Goal: Check status: Check status

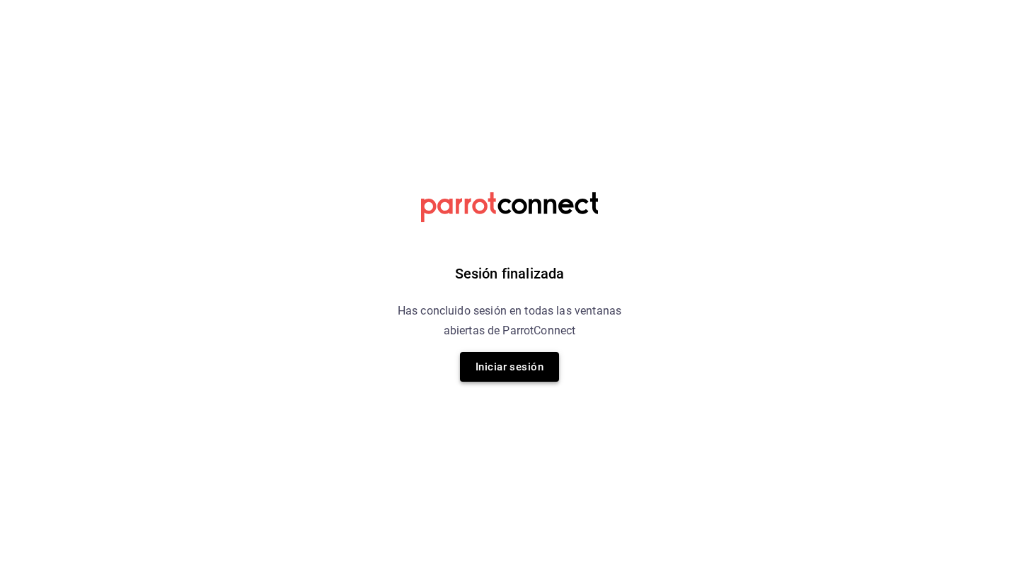
click at [534, 361] on button "Iniciar sesión" at bounding box center [509, 367] width 99 height 30
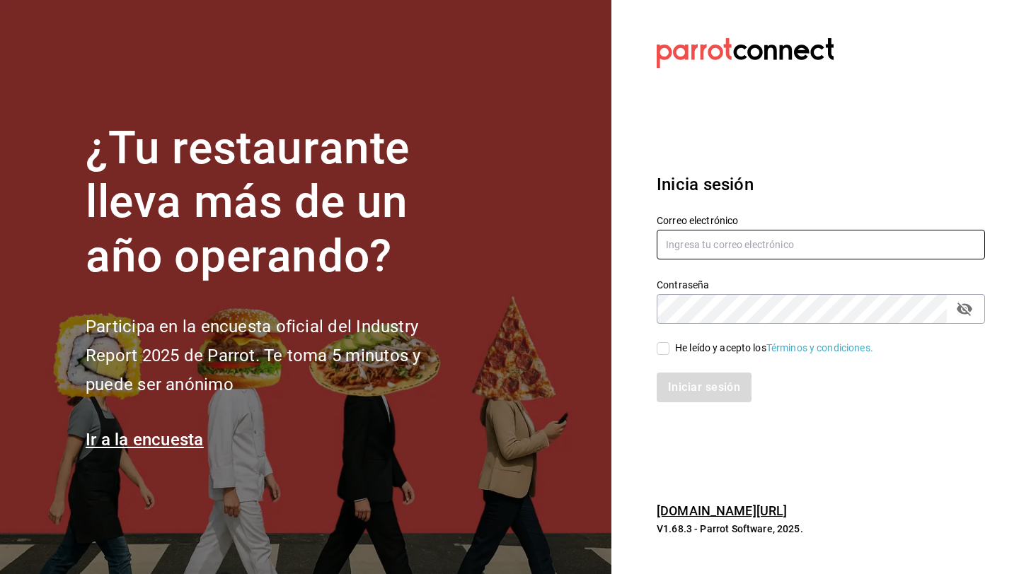
type input "[EMAIL_ADDRESS][DOMAIN_NAME]"
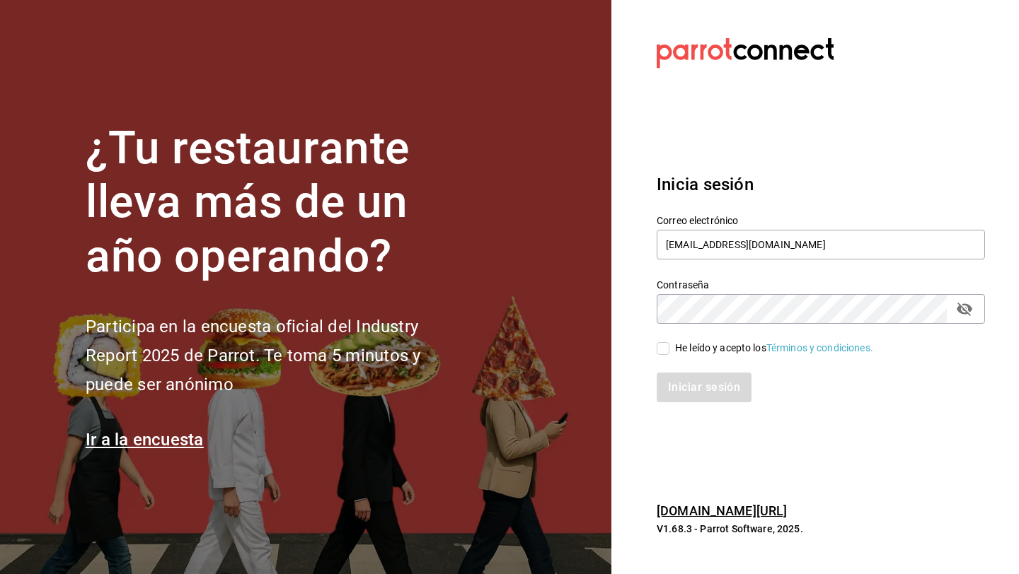
click at [654, 349] on div "He leído y acepto los Términos y condiciones." at bounding box center [812, 340] width 345 height 33
click at [667, 350] on input "He leído y acepto los Términos y condiciones." at bounding box center [663, 348] width 13 height 13
checkbox input "true"
click at [674, 379] on button "Iniciar sesión" at bounding box center [705, 388] width 96 height 30
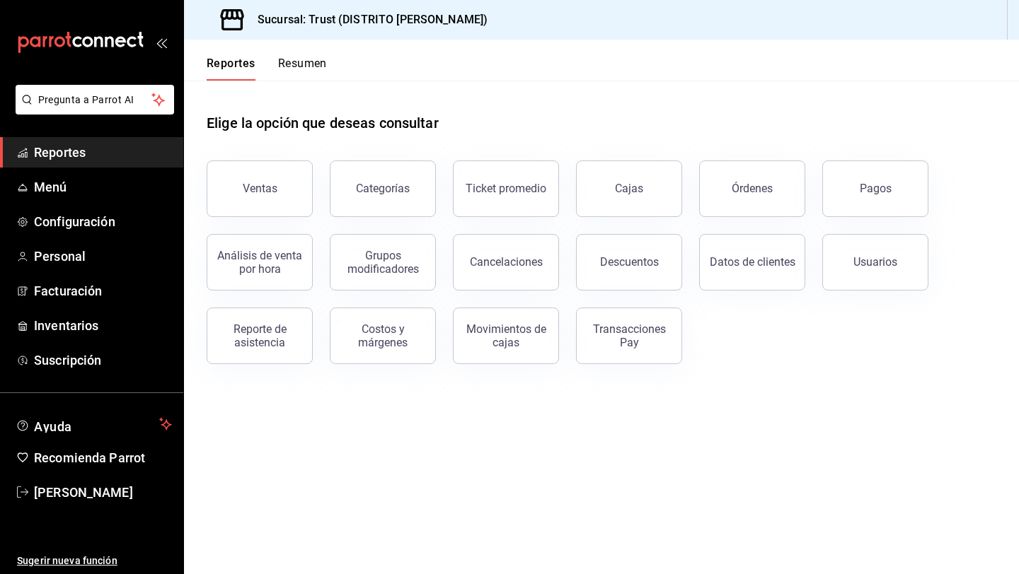
click at [304, 68] on button "Resumen" at bounding box center [302, 69] width 49 height 24
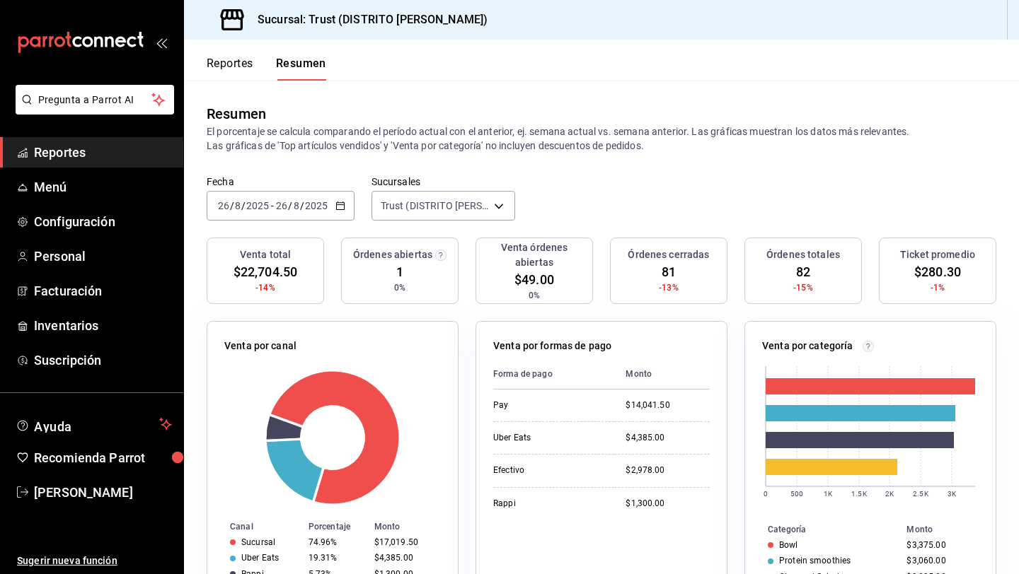
click at [342, 207] on \(Stroke\) "button" at bounding box center [340, 206] width 8 height 8
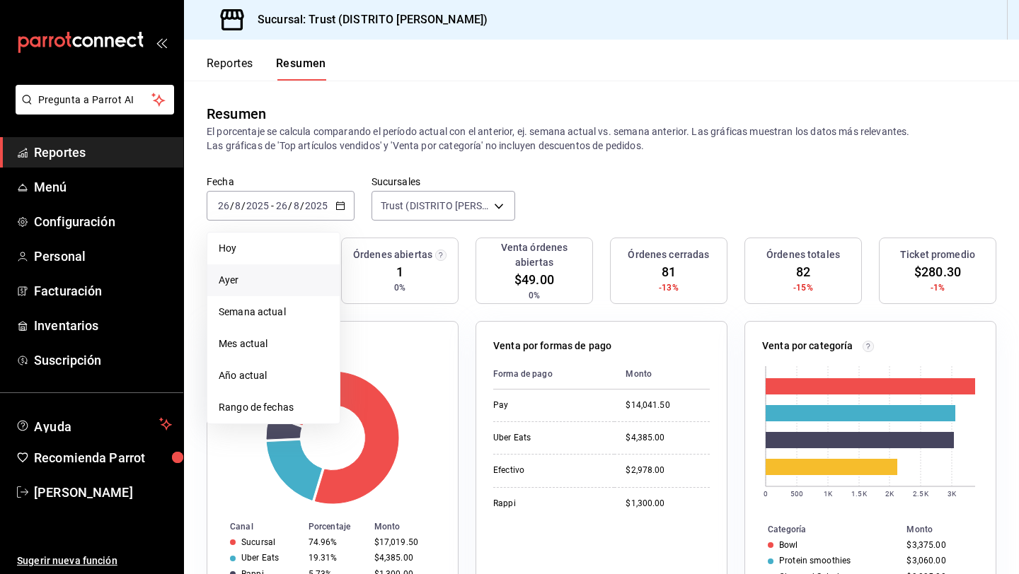
click at [275, 287] on span "Ayer" at bounding box center [274, 280] width 110 height 15
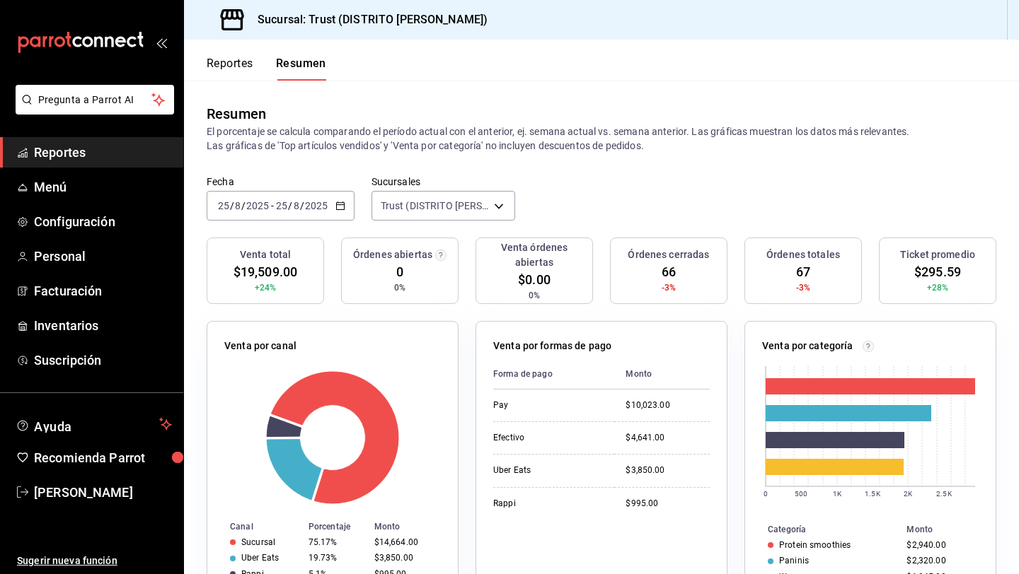
click at [240, 68] on button "Reportes" at bounding box center [230, 69] width 47 height 24
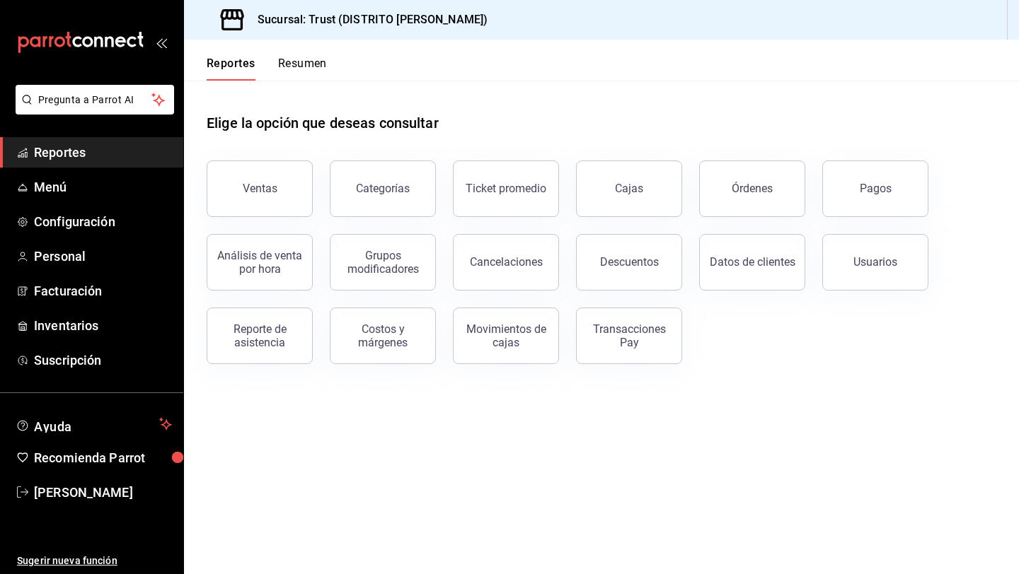
click at [293, 71] on button "Resumen" at bounding box center [302, 69] width 49 height 24
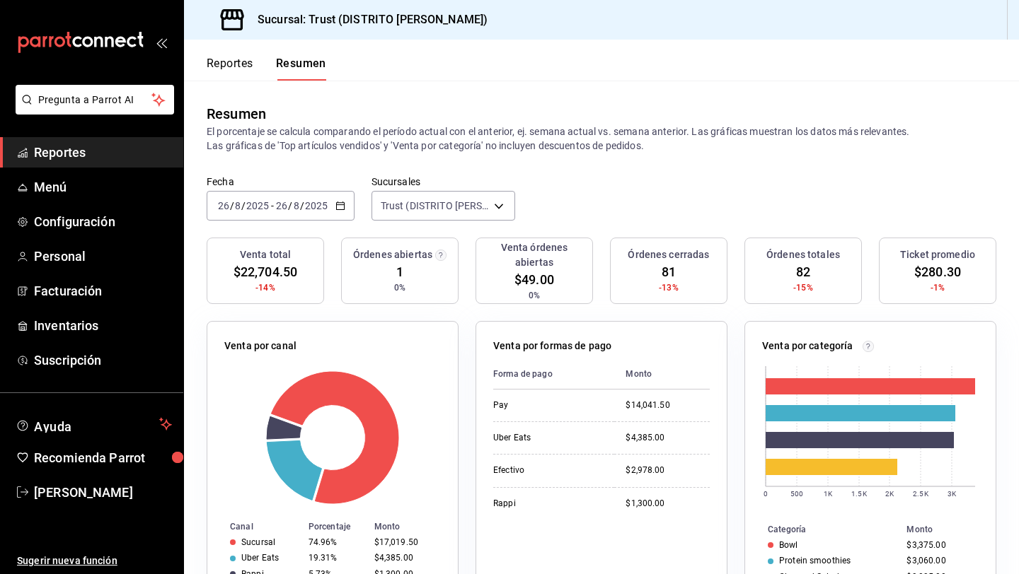
click at [239, 59] on button "Reportes" at bounding box center [230, 69] width 47 height 24
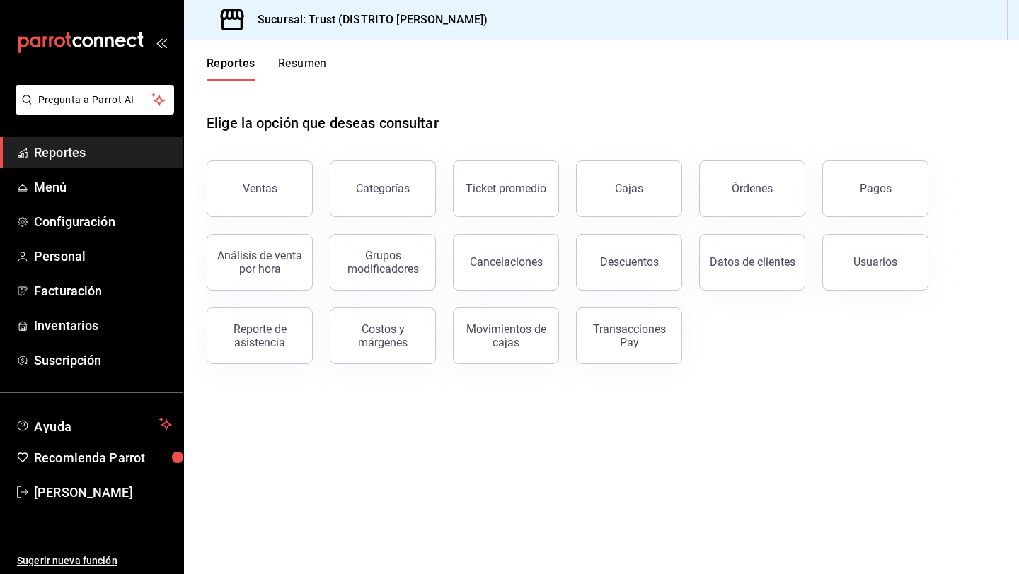
click at [281, 74] on button "Resumen" at bounding box center [302, 69] width 49 height 24
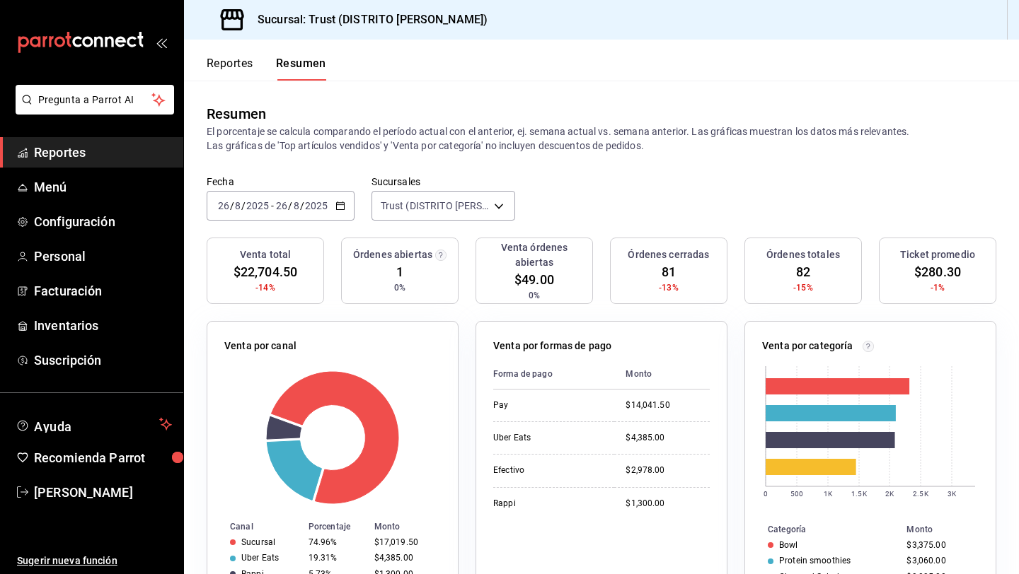
click at [243, 73] on button "Reportes" at bounding box center [230, 69] width 47 height 24
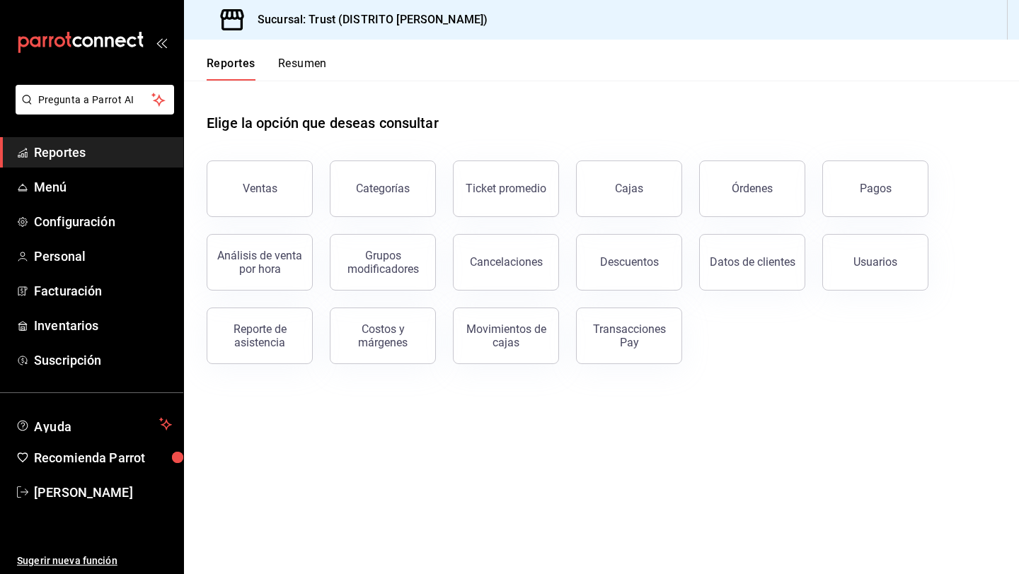
click at [304, 71] on button "Resumen" at bounding box center [302, 69] width 49 height 24
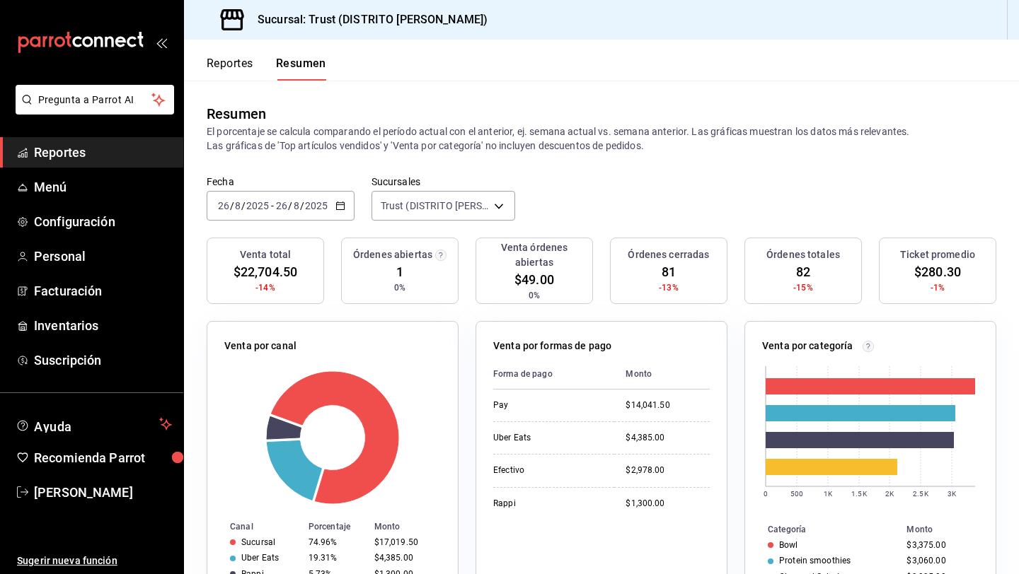
click at [240, 70] on button "Reportes" at bounding box center [230, 69] width 47 height 24
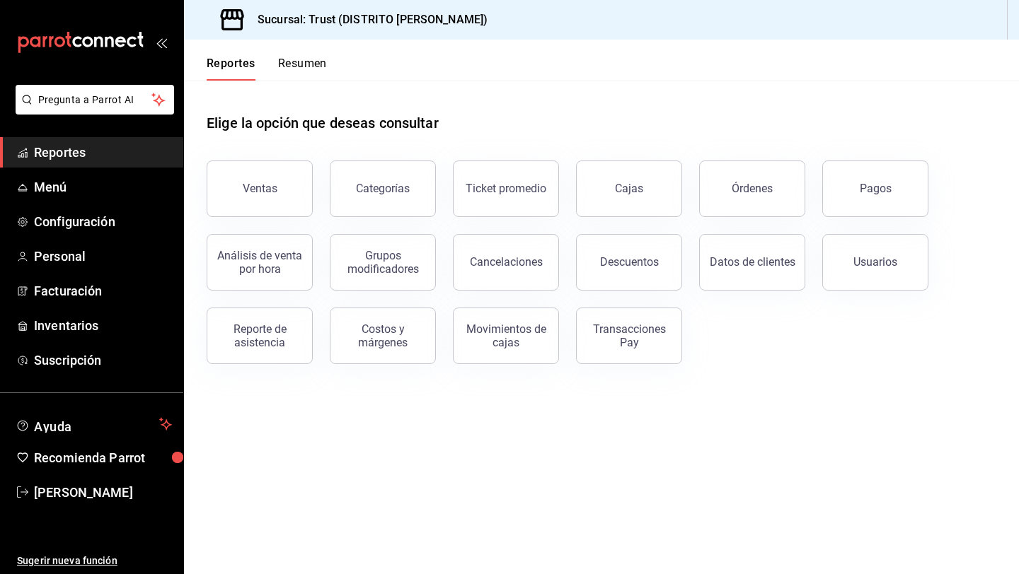
click at [299, 71] on button "Resumen" at bounding box center [302, 69] width 49 height 24
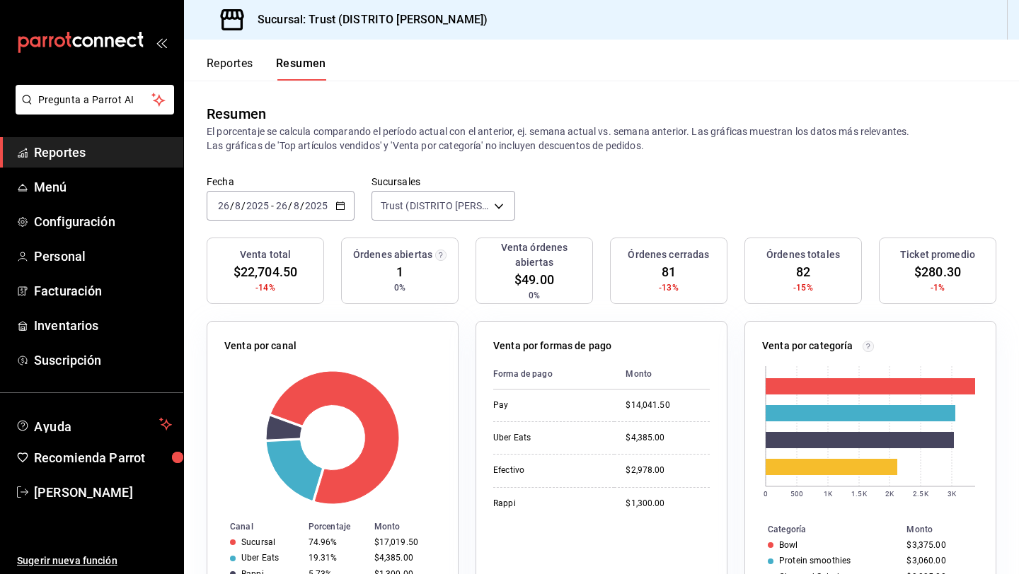
click at [342, 207] on icon "button" at bounding box center [340, 206] width 10 height 10
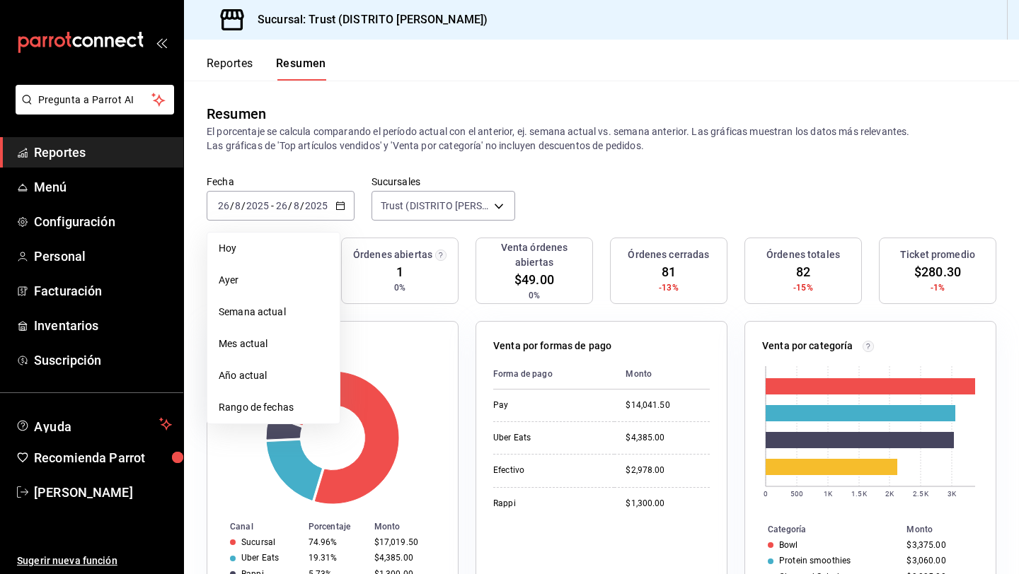
click at [226, 67] on button "Reportes" at bounding box center [230, 69] width 47 height 24
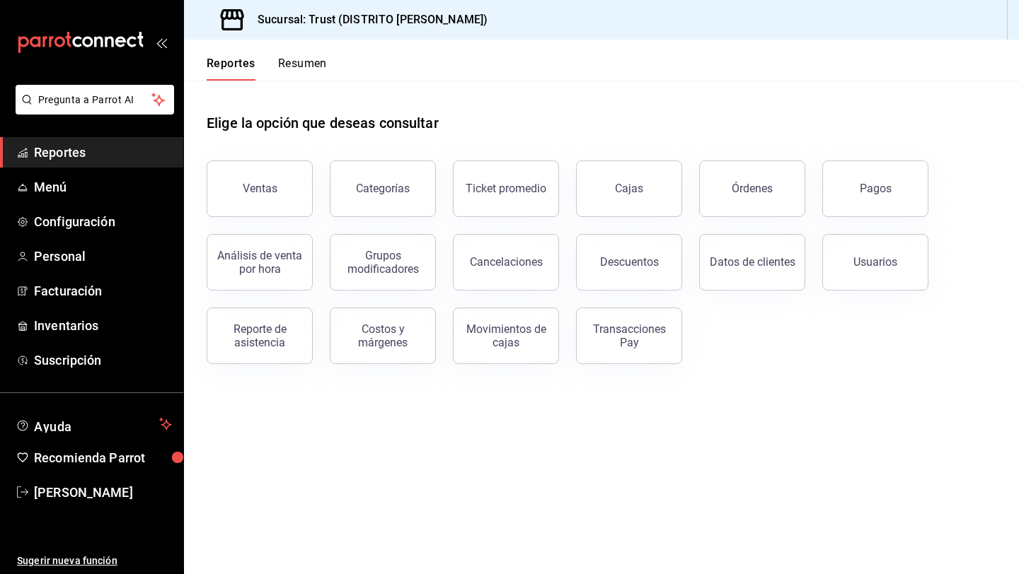
click at [269, 74] on div "Reportes Resumen" at bounding box center [267, 69] width 120 height 24
click at [303, 74] on button "Resumen" at bounding box center [302, 69] width 49 height 24
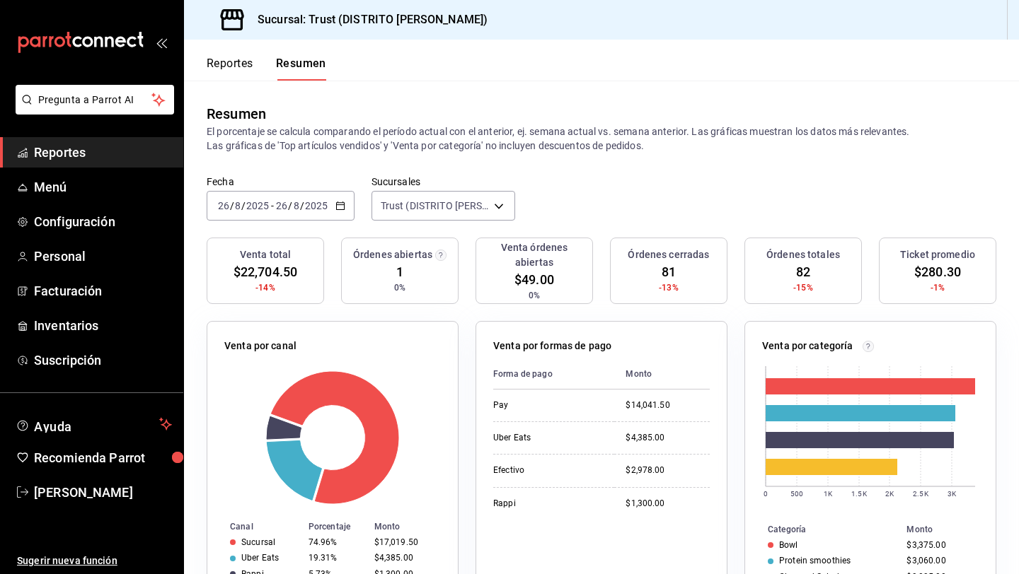
click at [249, 68] on button "Reportes" at bounding box center [230, 69] width 47 height 24
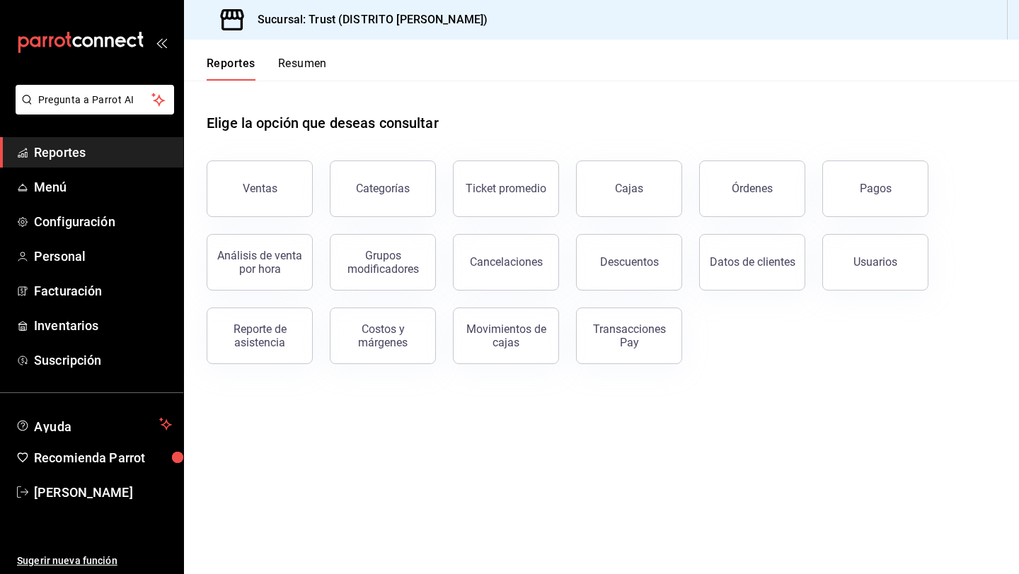
click at [305, 78] on button "Resumen" at bounding box center [302, 69] width 49 height 24
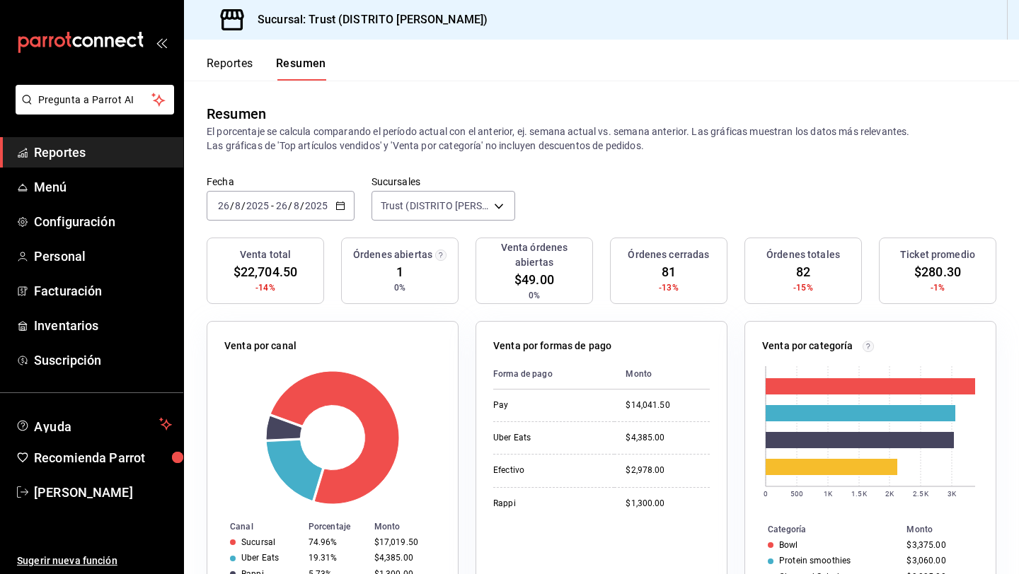
click at [241, 64] on button "Reportes" at bounding box center [230, 69] width 47 height 24
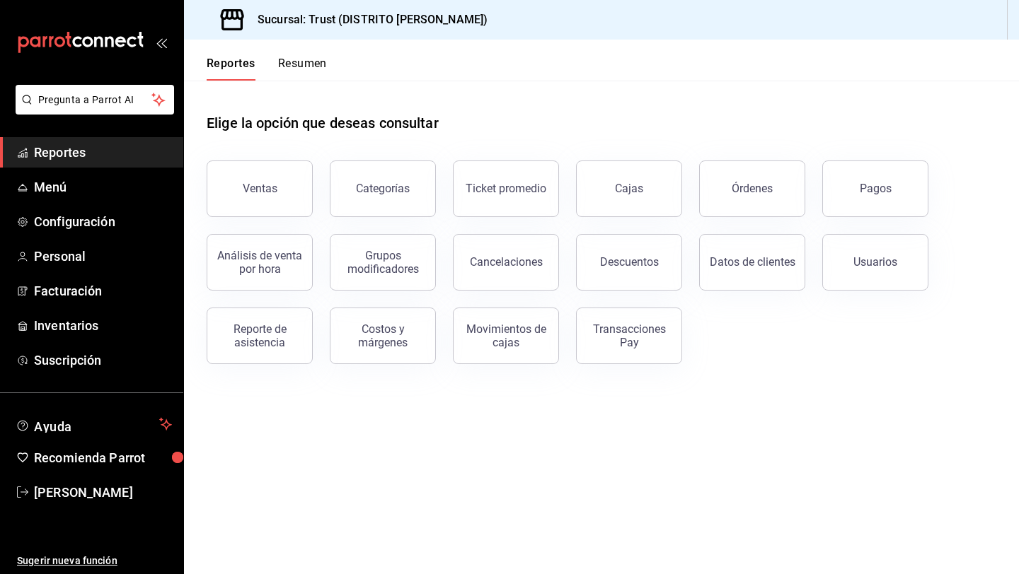
click at [308, 79] on button "Resumen" at bounding box center [302, 69] width 49 height 24
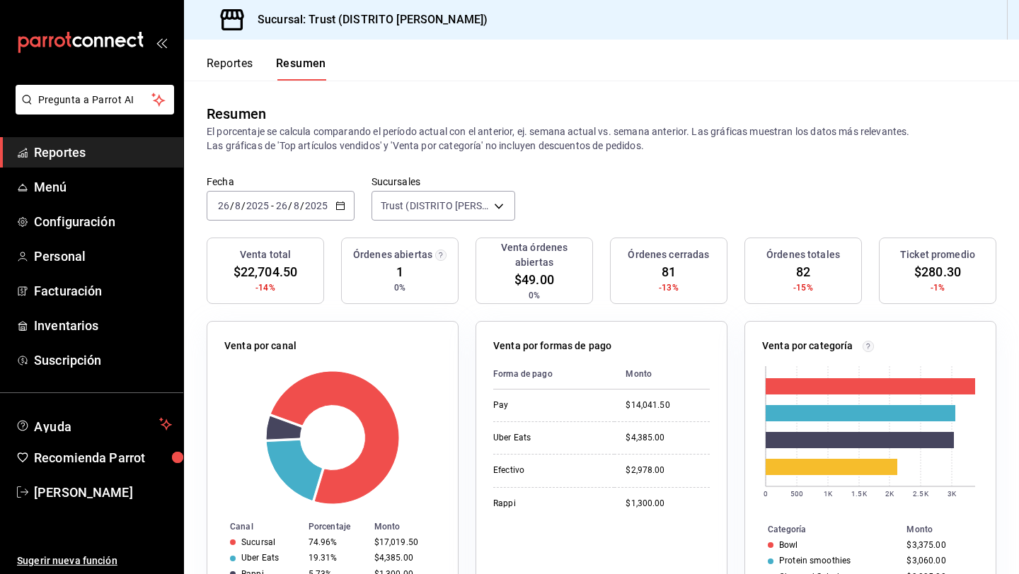
click at [238, 62] on button "Reportes" at bounding box center [230, 69] width 47 height 24
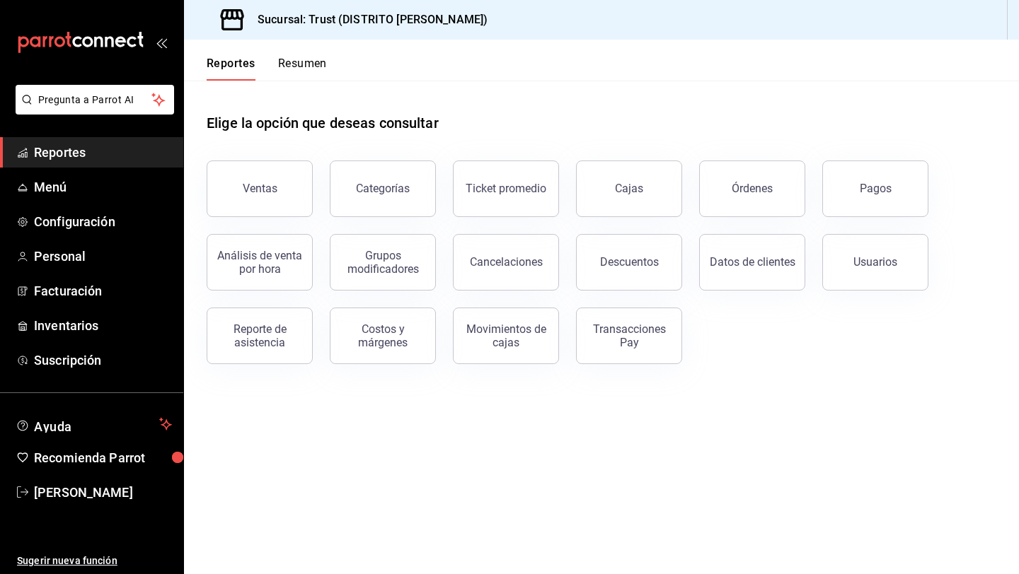
click at [304, 66] on button "Resumen" at bounding box center [302, 69] width 49 height 24
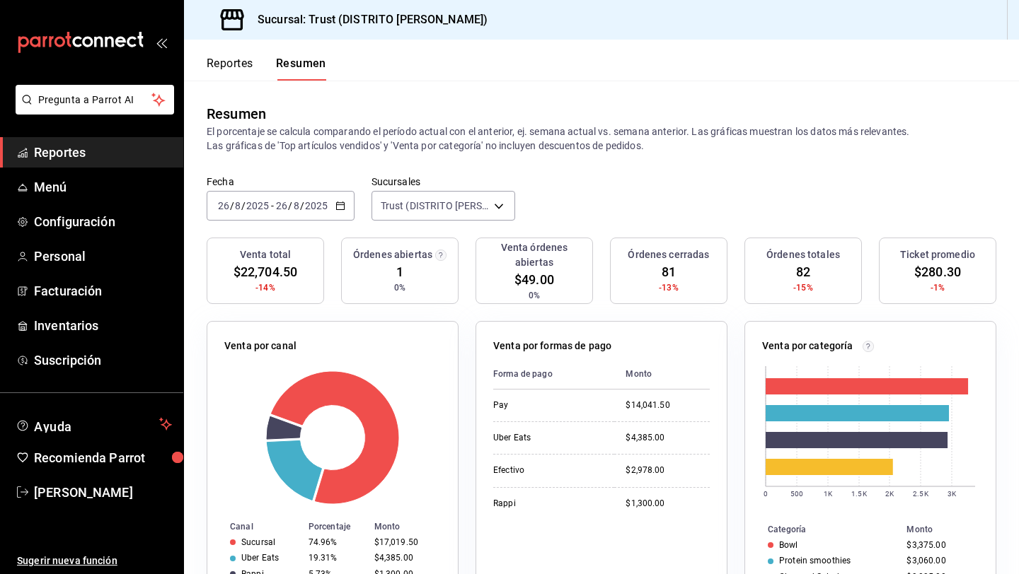
click at [247, 62] on button "Reportes" at bounding box center [230, 69] width 47 height 24
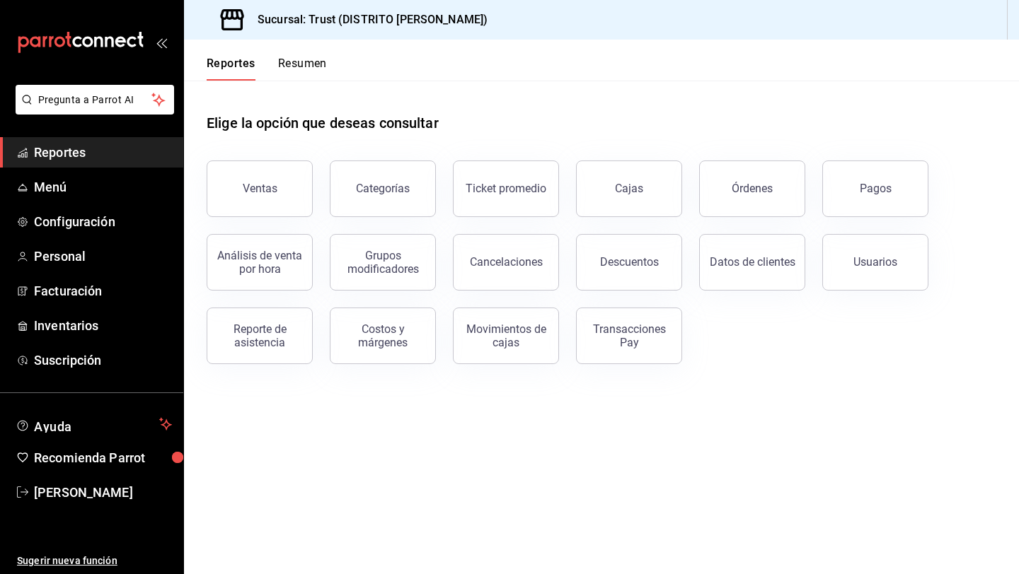
click at [293, 60] on button "Resumen" at bounding box center [302, 69] width 49 height 24
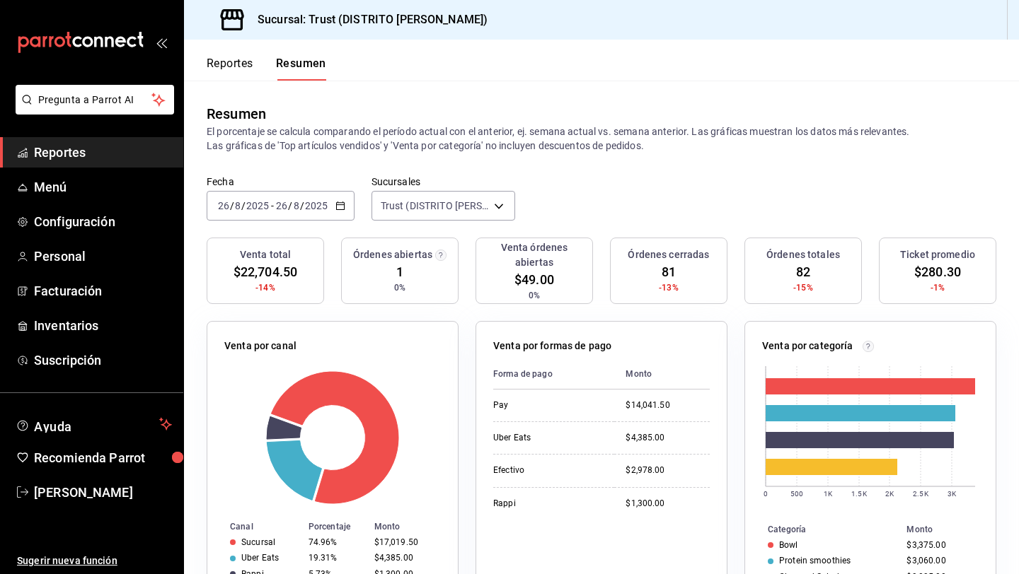
click at [231, 77] on button "Reportes" at bounding box center [230, 69] width 47 height 24
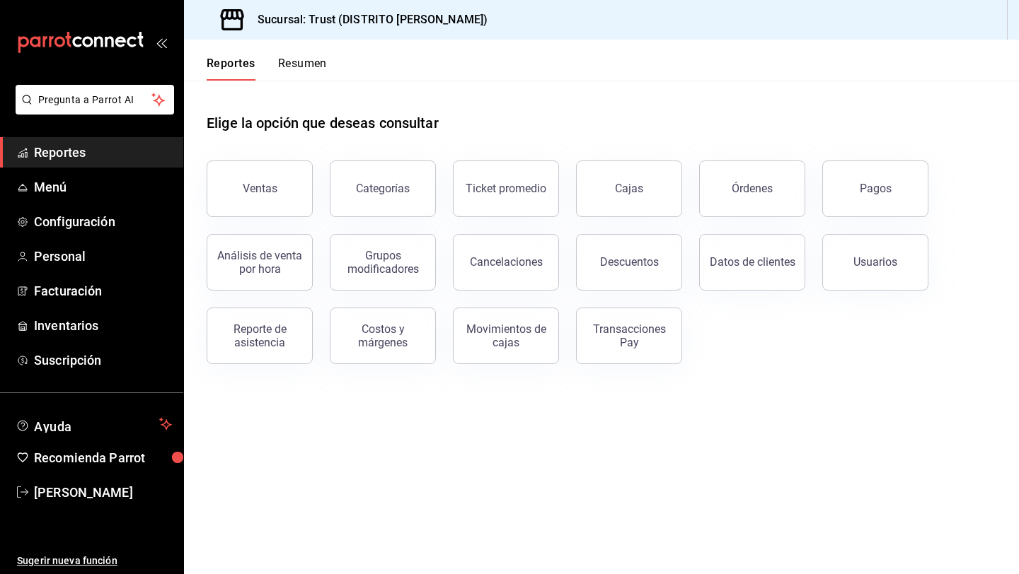
click at [311, 73] on button "Resumen" at bounding box center [302, 69] width 49 height 24
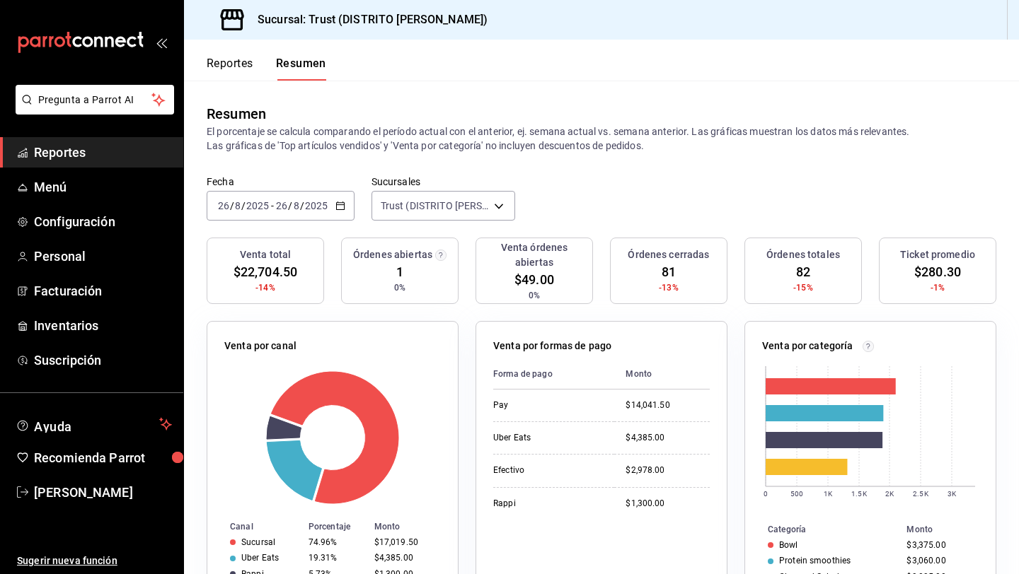
click at [216, 64] on button "Reportes" at bounding box center [230, 69] width 47 height 24
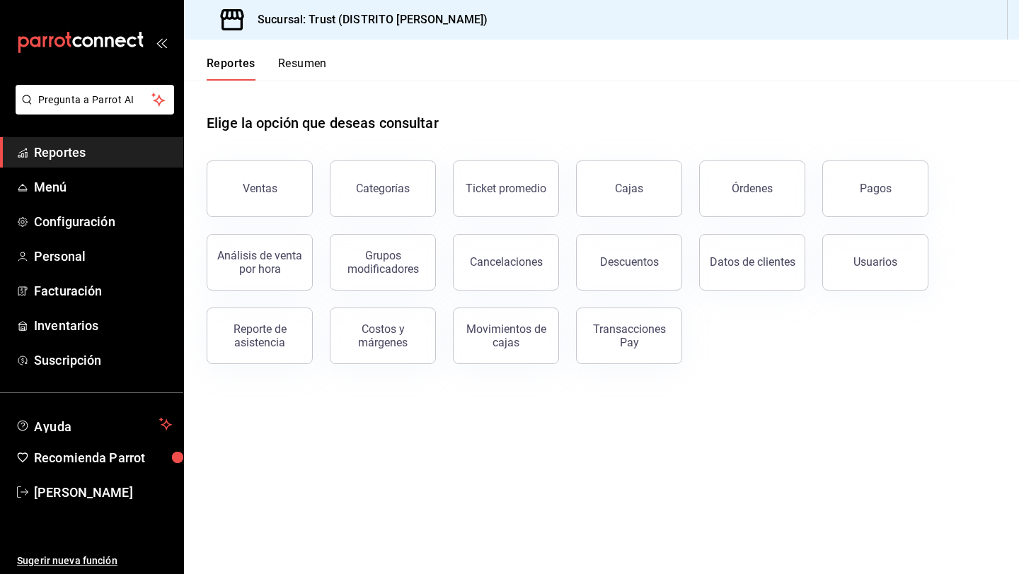
click at [276, 64] on div "Reportes Resumen" at bounding box center [267, 69] width 120 height 24
click at [286, 71] on button "Resumen" at bounding box center [302, 69] width 49 height 24
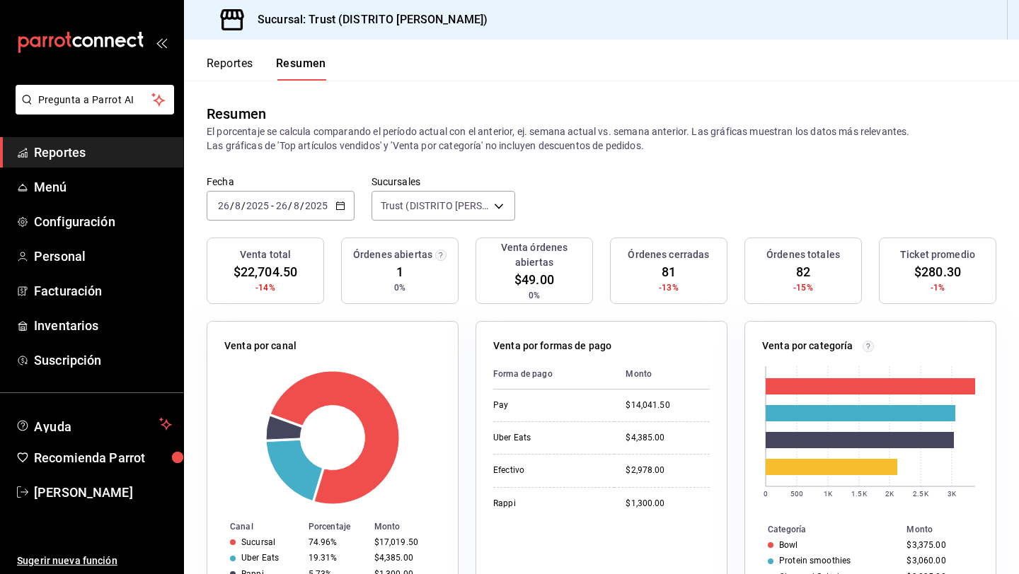
click at [311, 210] on input "2025" at bounding box center [316, 205] width 24 height 11
click at [342, 210] on icon "button" at bounding box center [340, 206] width 10 height 10
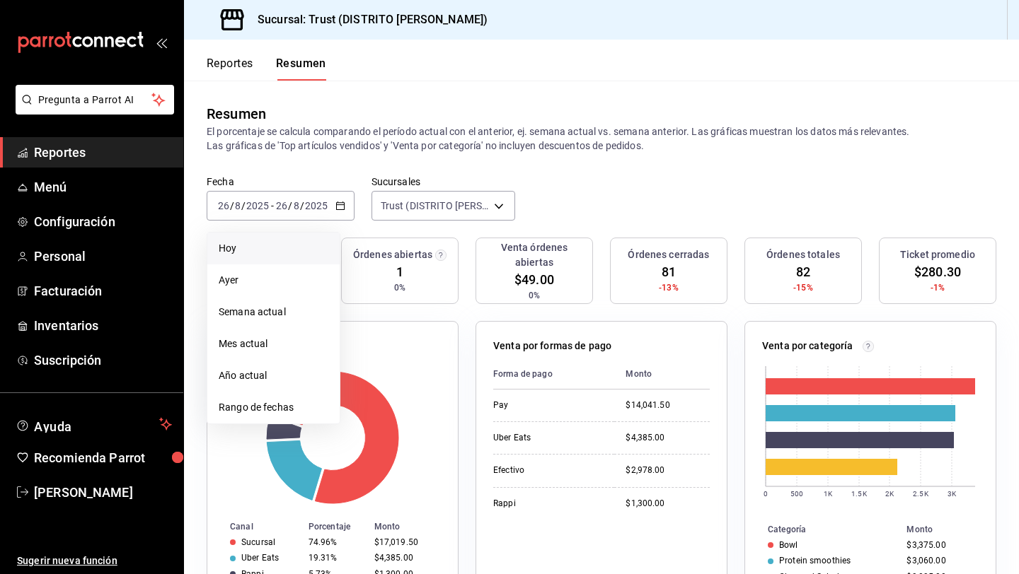
click at [309, 250] on span "Hoy" at bounding box center [274, 248] width 110 height 15
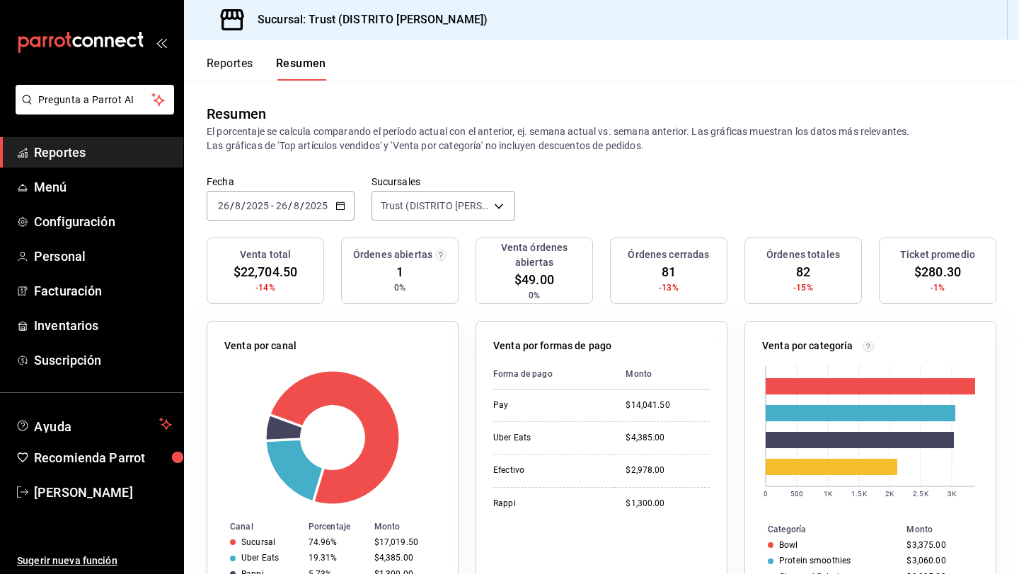
click at [244, 74] on button "Reportes" at bounding box center [230, 69] width 47 height 24
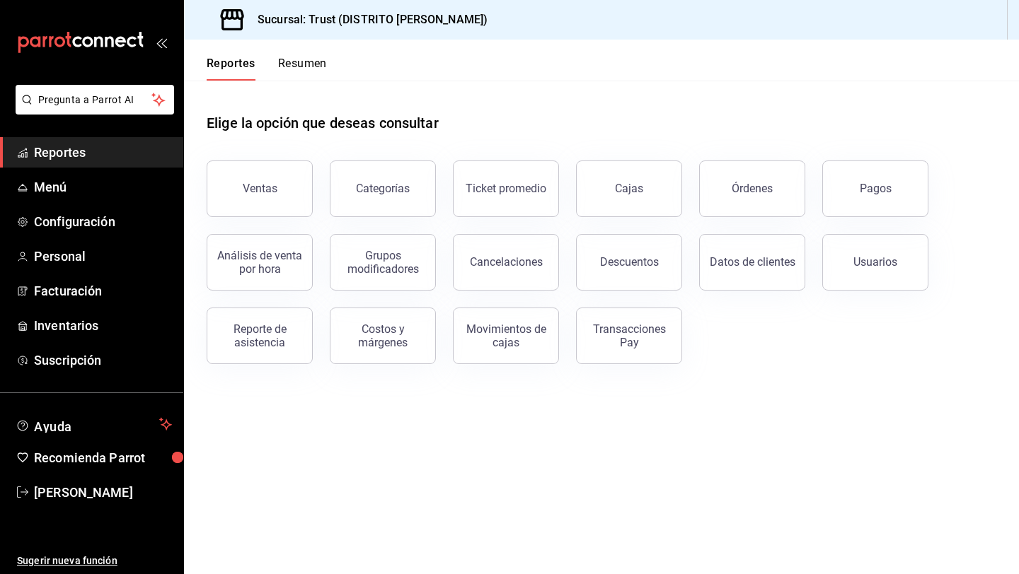
click at [289, 75] on button "Resumen" at bounding box center [302, 69] width 49 height 24
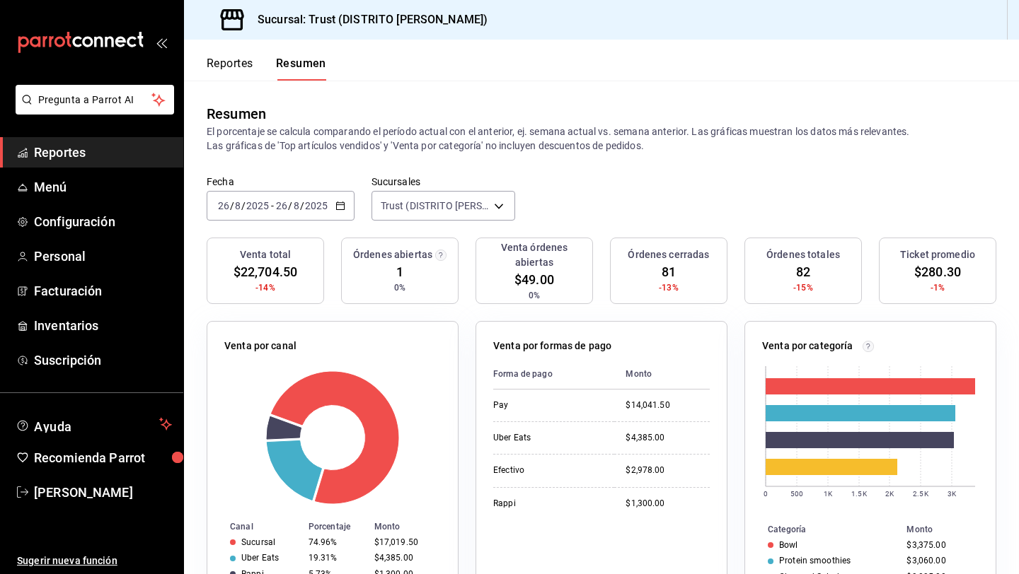
click at [338, 204] on icon "button" at bounding box center [340, 206] width 10 height 10
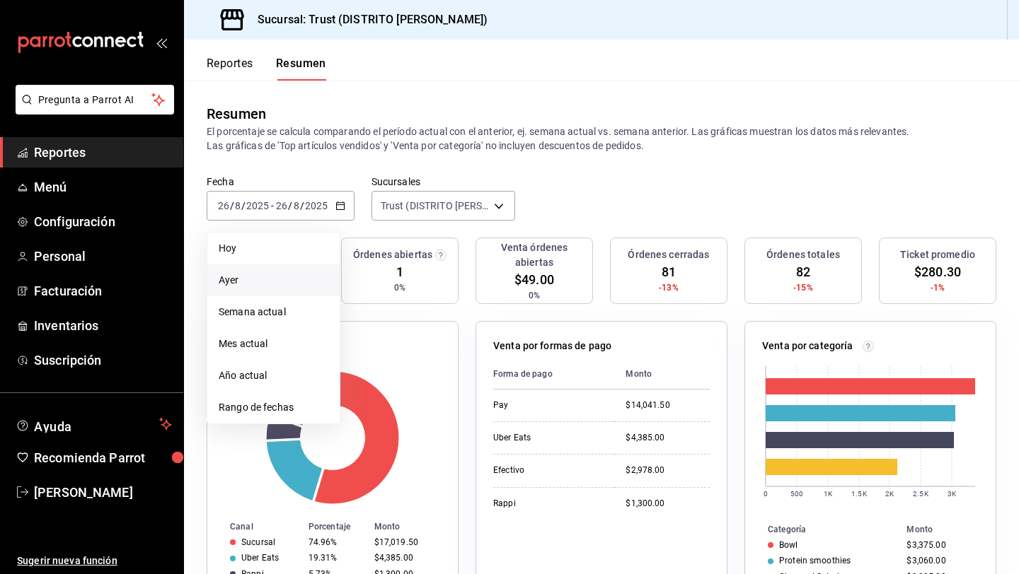
click at [289, 285] on span "Ayer" at bounding box center [274, 280] width 110 height 15
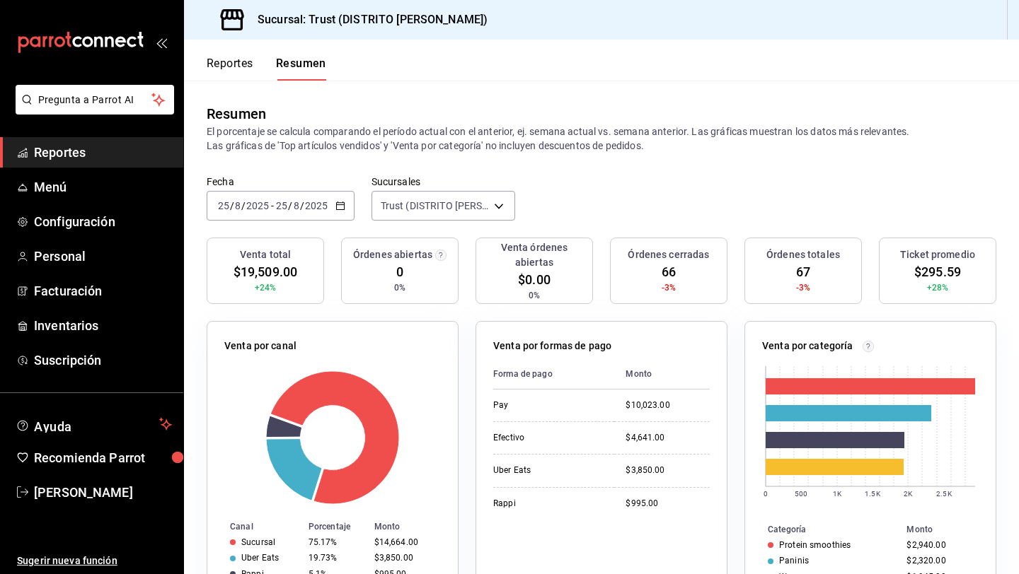
click at [341, 213] on div "2025-08-25 25 / 8 / 2025 - 2025-08-25 25 / 8 / 2025" at bounding box center [281, 206] width 148 height 30
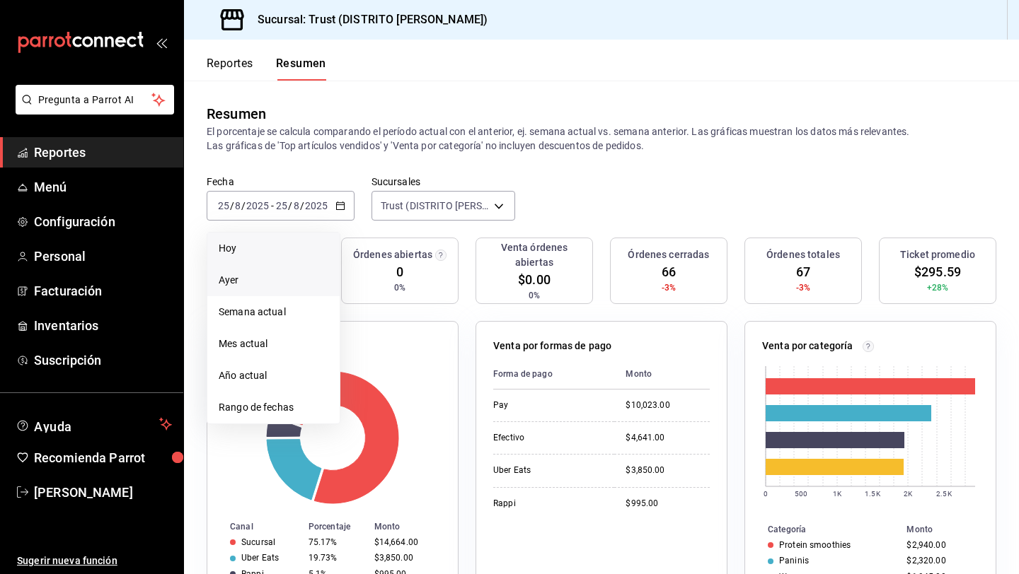
click at [294, 246] on span "Hoy" at bounding box center [274, 248] width 110 height 15
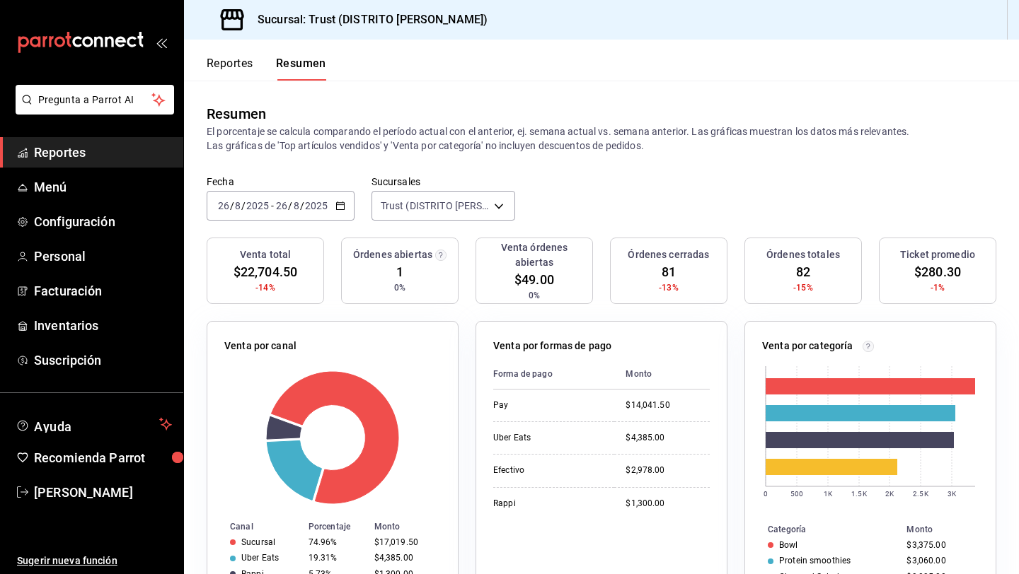
click at [336, 206] on \(Stroke\) "button" at bounding box center [340, 206] width 8 height 8
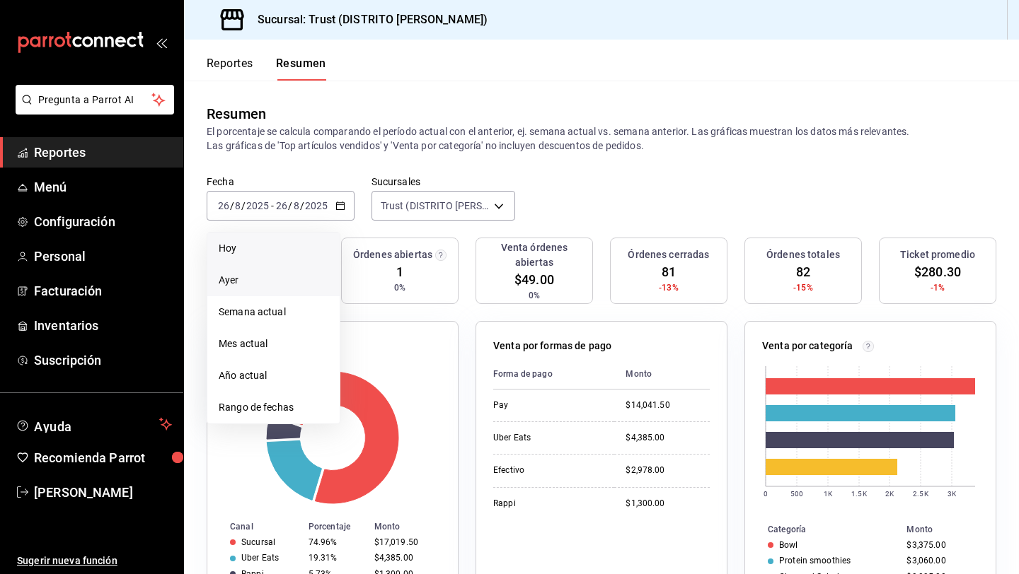
click at [285, 283] on span "Ayer" at bounding box center [274, 280] width 110 height 15
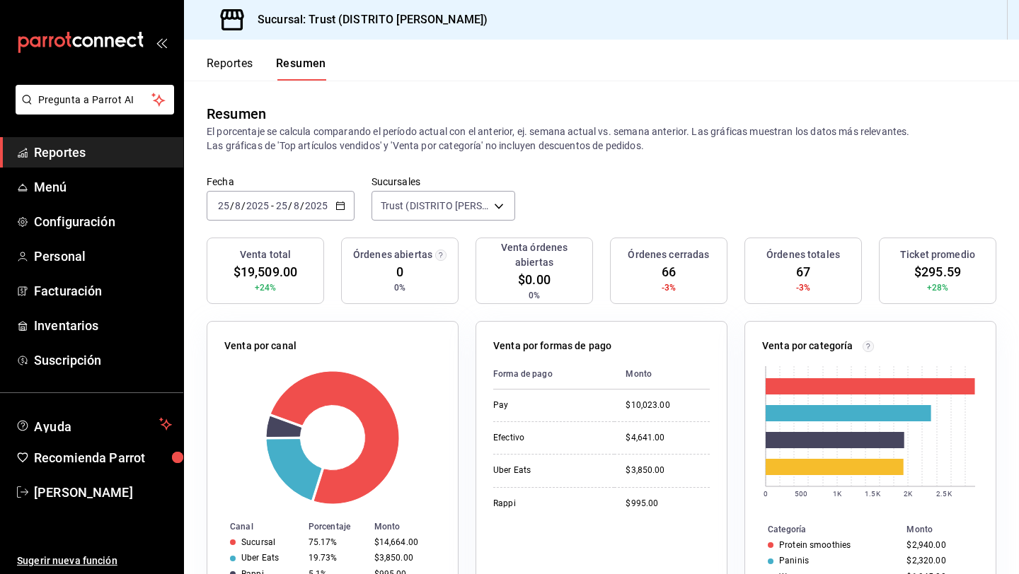
click at [337, 213] on div "2025-08-25 25 / 8 / 2025 - 2025-08-25 25 / 8 / 2025" at bounding box center [281, 206] width 148 height 30
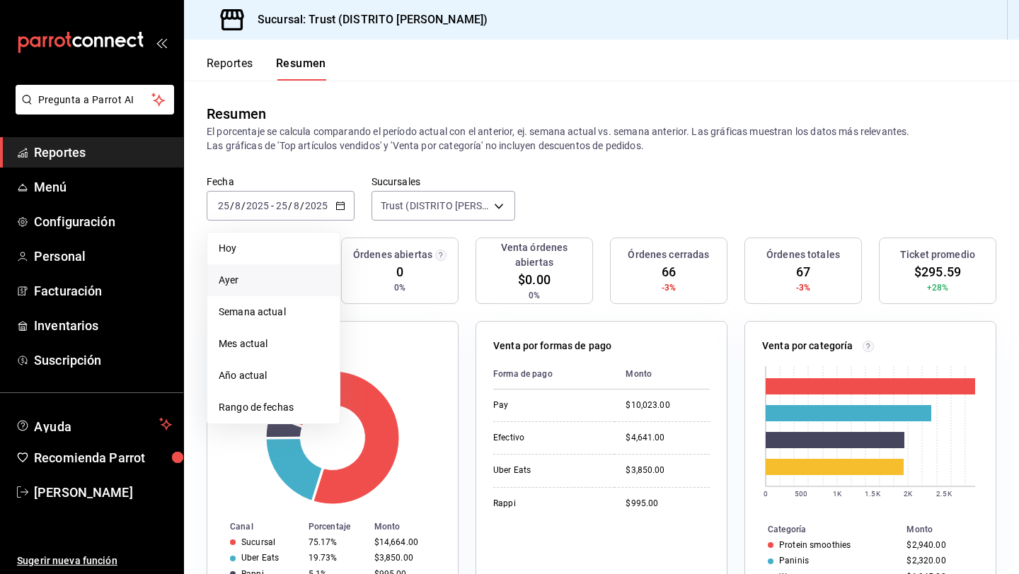
click at [301, 271] on li "Ayer" at bounding box center [273, 281] width 132 height 32
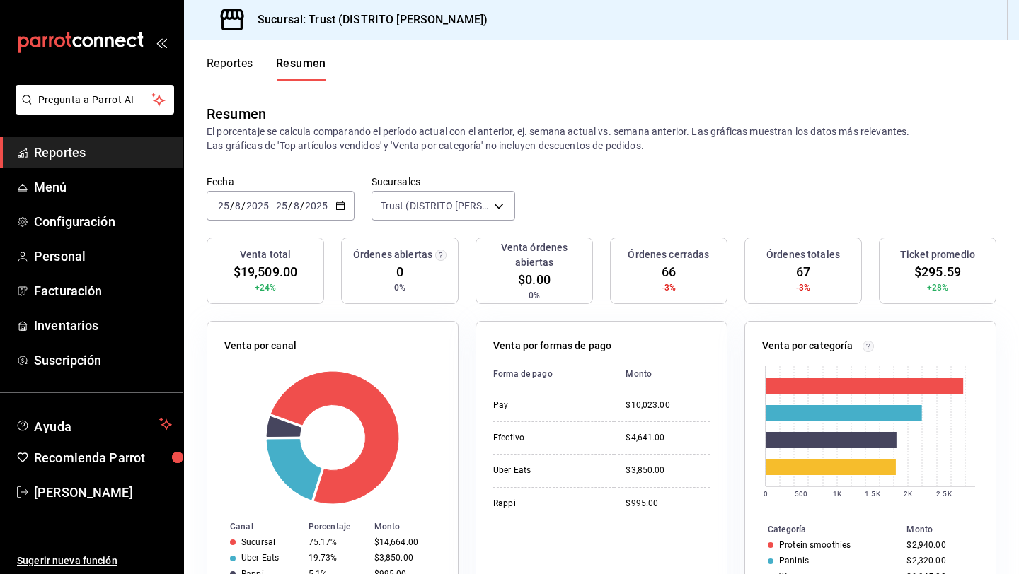
click at [342, 210] on icon "button" at bounding box center [340, 206] width 10 height 10
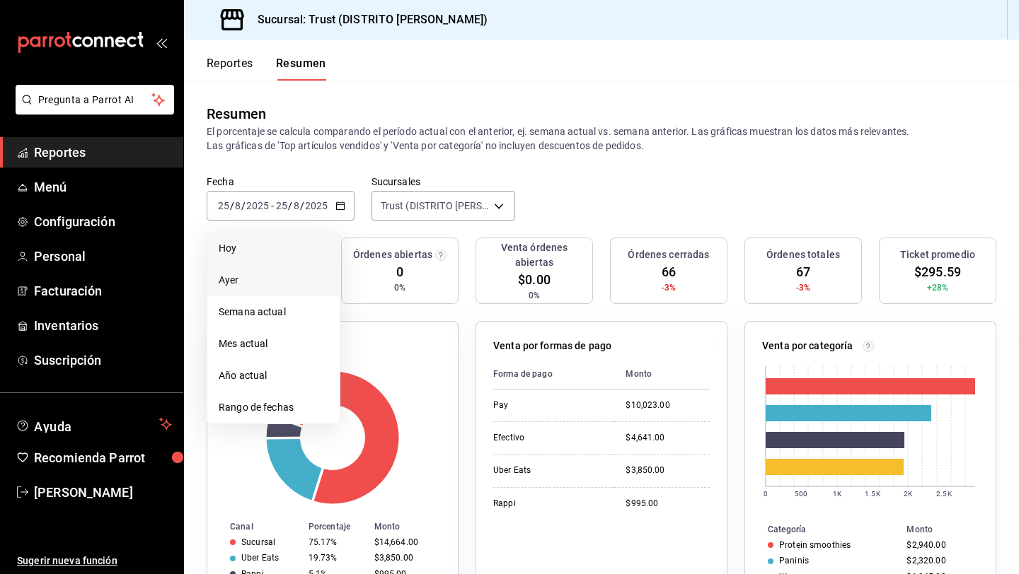
click at [316, 256] on li "Hoy" at bounding box center [273, 249] width 132 height 32
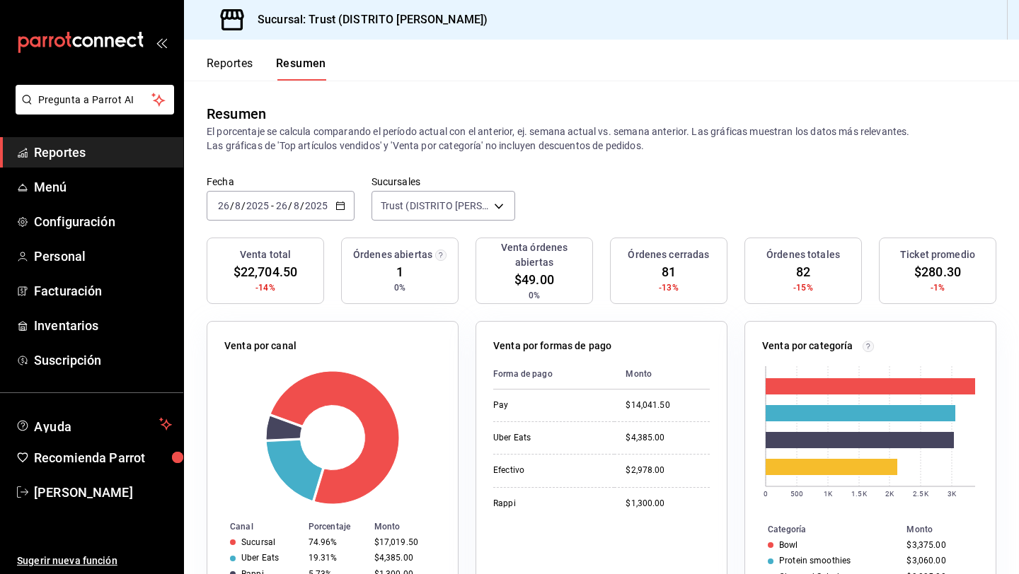
click at [340, 218] on div "2025-08-26 26 / 8 / 2025 - 2025-08-26 26 / 8 / 2025" at bounding box center [281, 206] width 148 height 30
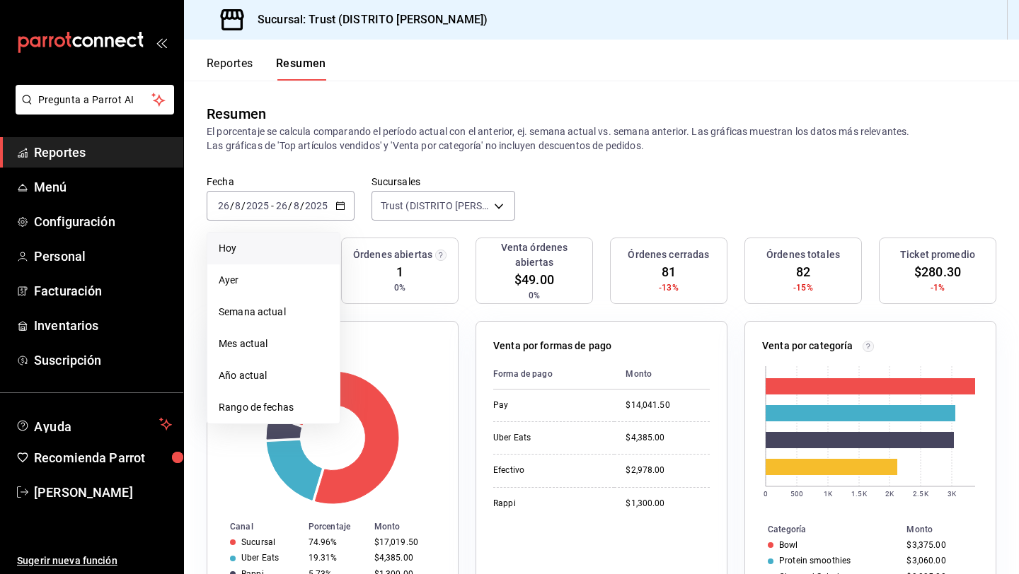
click at [270, 255] on span "Hoy" at bounding box center [274, 248] width 110 height 15
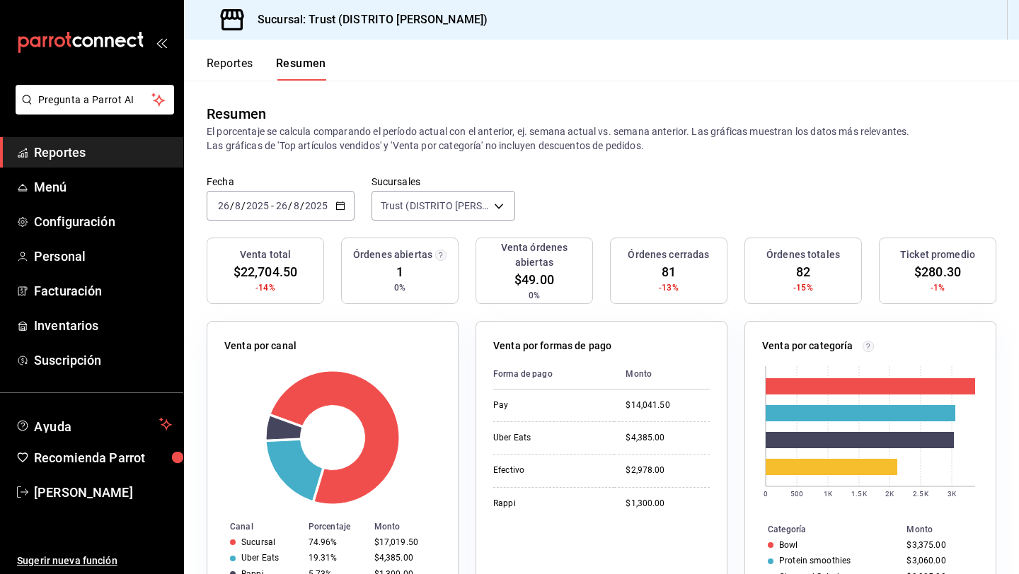
click at [336, 209] on \(Stroke\) "button" at bounding box center [340, 206] width 8 height 8
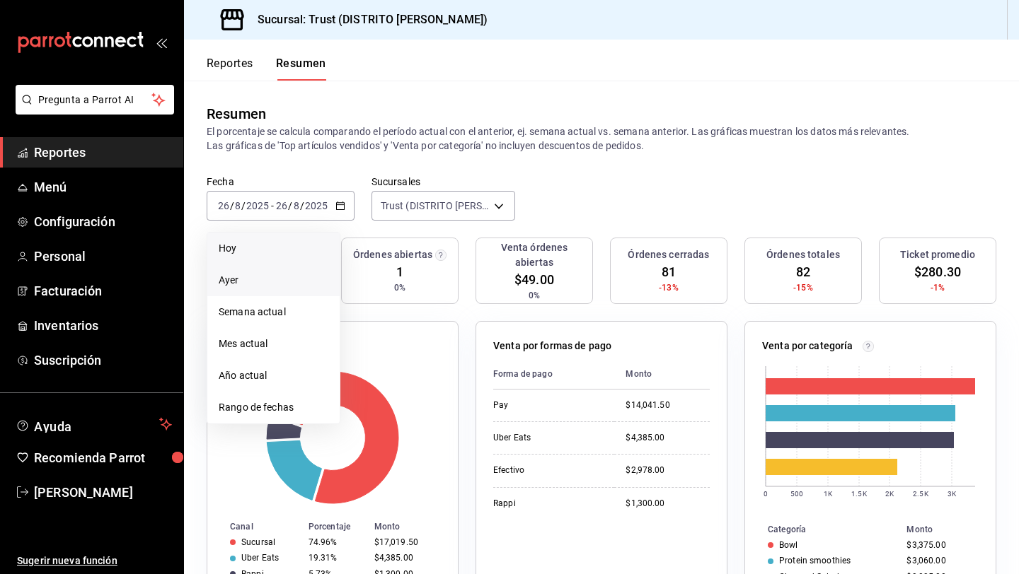
click at [297, 290] on li "Ayer" at bounding box center [273, 281] width 132 height 32
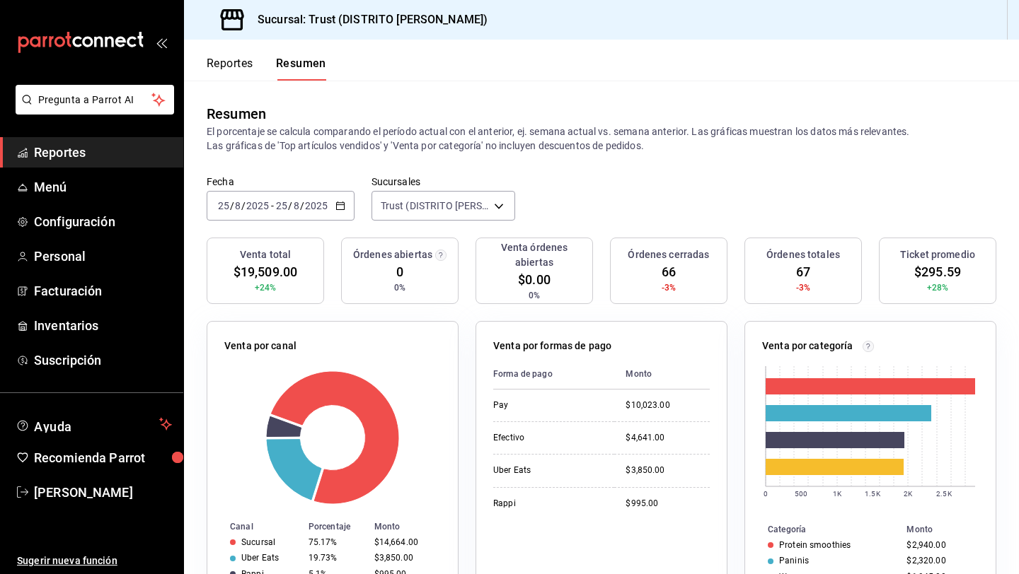
click at [347, 212] on div "2025-08-25 25 / 8 / 2025 - 2025-08-25 25 / 8 / 2025" at bounding box center [281, 206] width 148 height 30
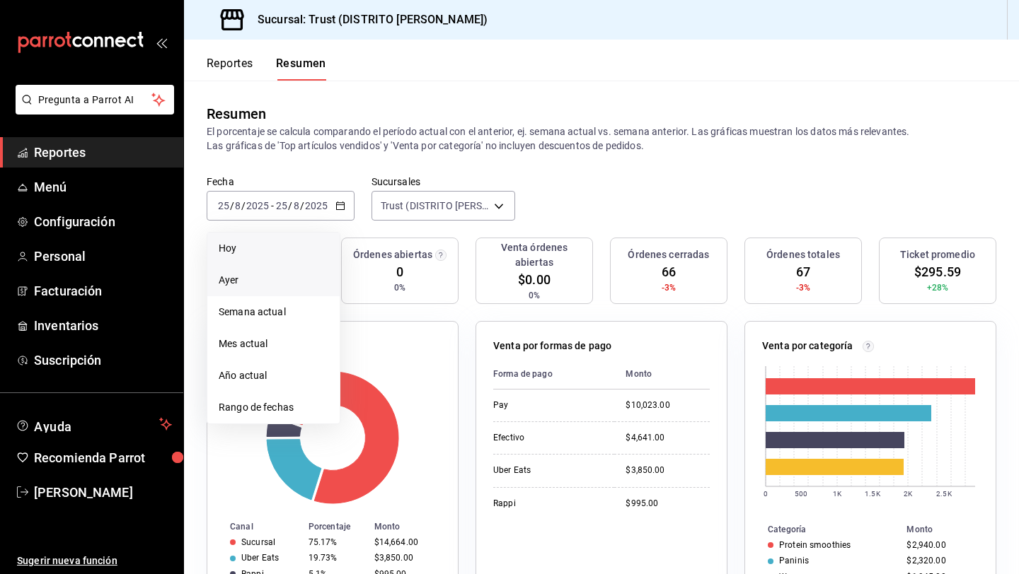
click at [300, 246] on span "Hoy" at bounding box center [274, 248] width 110 height 15
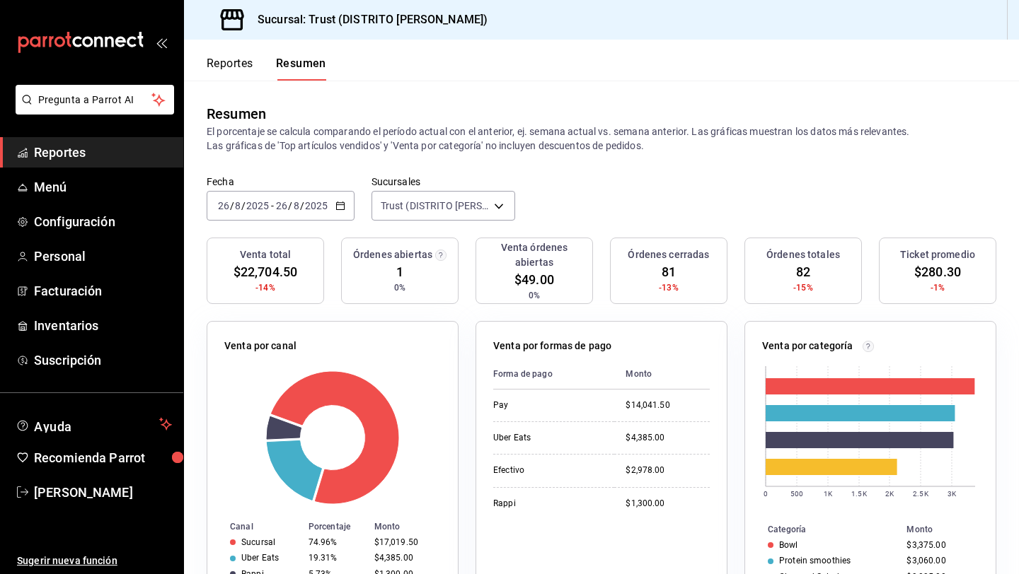
click at [345, 209] on div "2025-08-26 26 / 8 / 2025 - 2025-08-26 26 / 8 / 2025" at bounding box center [281, 206] width 148 height 30
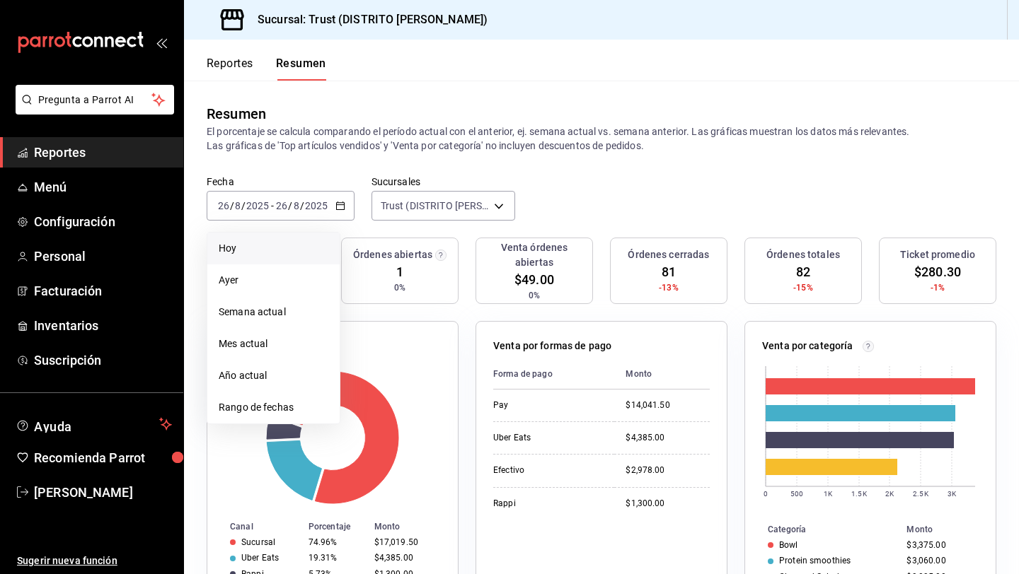
click at [305, 255] on span "Hoy" at bounding box center [274, 248] width 110 height 15
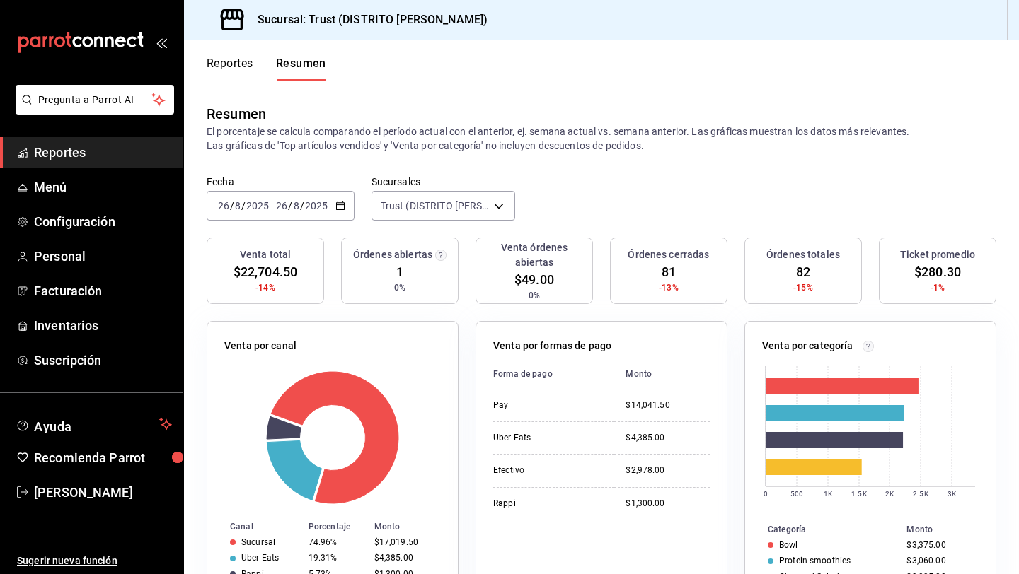
click at [337, 217] on div "2025-08-26 26 / 8 / 2025 - 2025-08-26 26 / 8 / 2025" at bounding box center [281, 206] width 148 height 30
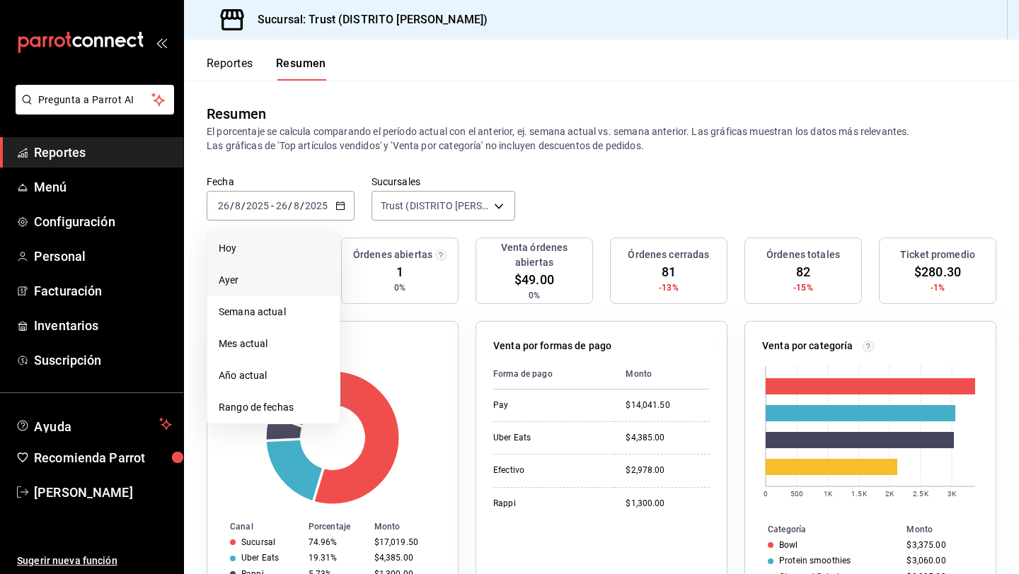
click at [285, 286] on span "Ayer" at bounding box center [274, 280] width 110 height 15
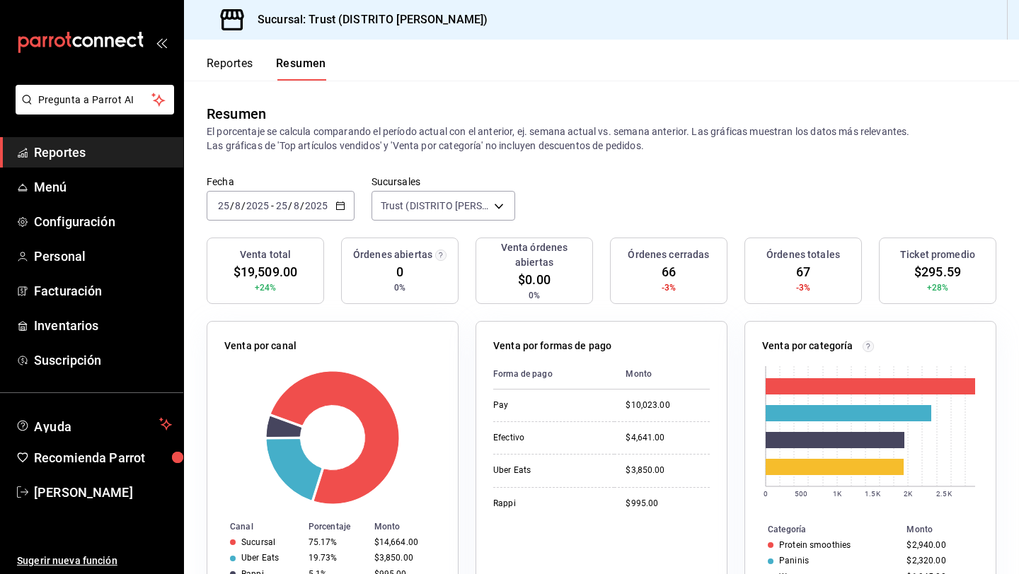
click at [338, 205] on icon "button" at bounding box center [340, 206] width 10 height 10
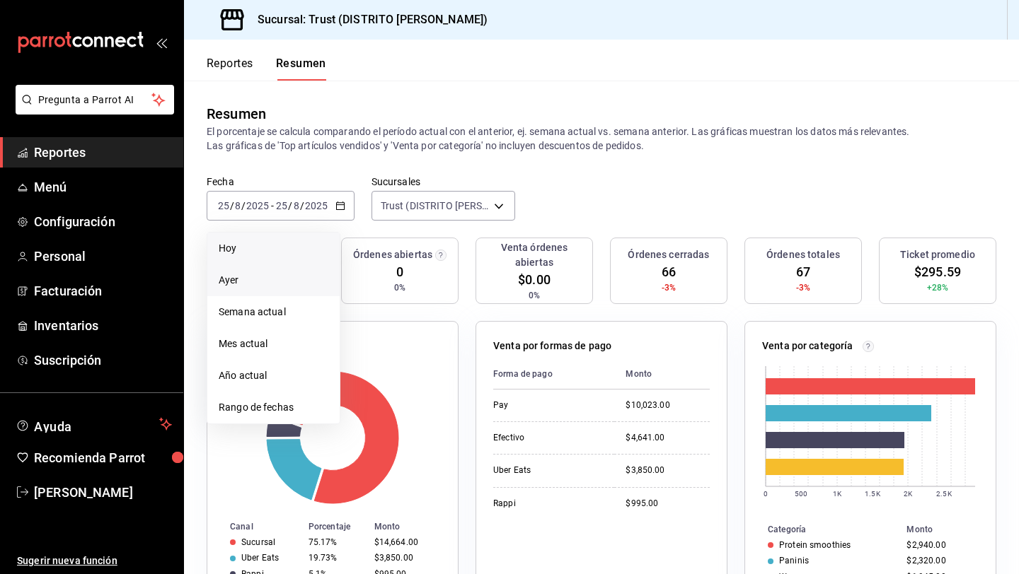
click at [303, 250] on span "Hoy" at bounding box center [274, 248] width 110 height 15
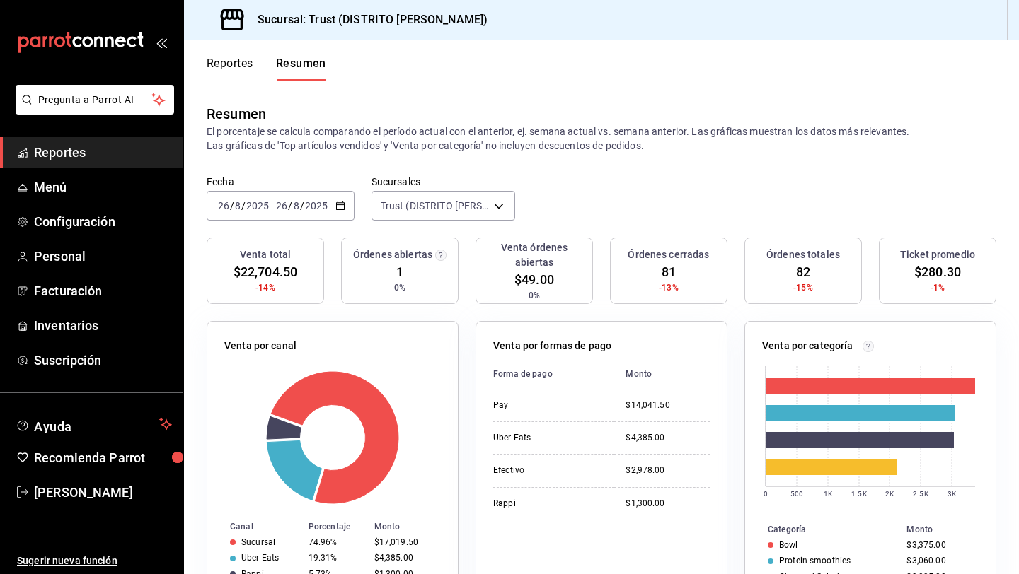
click at [341, 211] on div "2025-08-26 26 / 8 / 2025 - 2025-08-26 26 / 8 / 2025" at bounding box center [281, 206] width 148 height 30
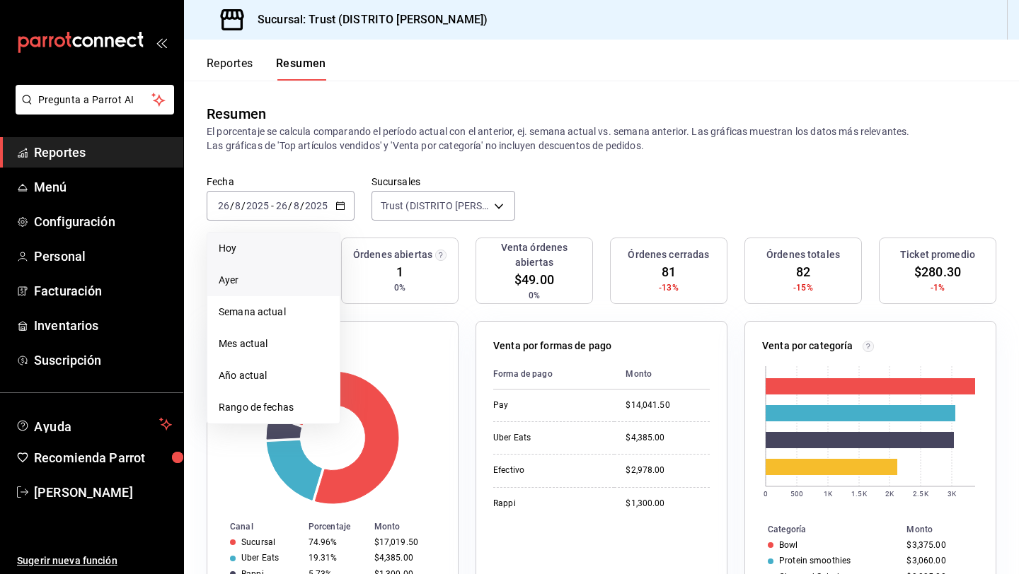
click at [313, 285] on span "Ayer" at bounding box center [274, 280] width 110 height 15
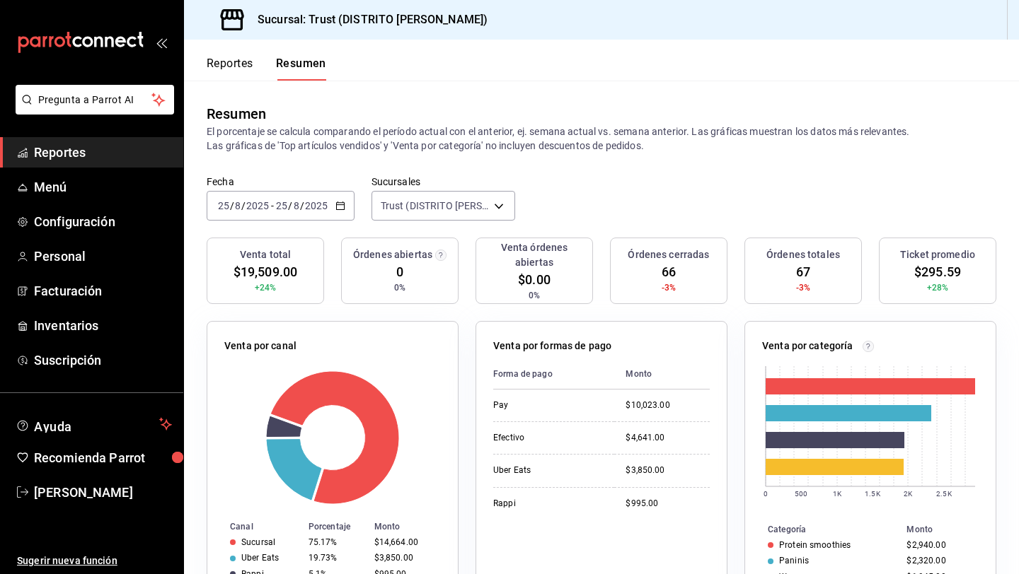
click at [226, 73] on button "Reportes" at bounding box center [230, 69] width 47 height 24
